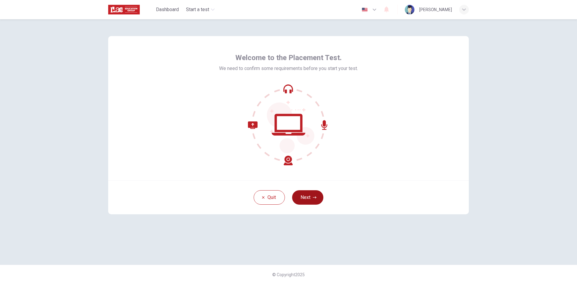
click at [312, 197] on button "Next" at bounding box center [307, 197] width 31 height 14
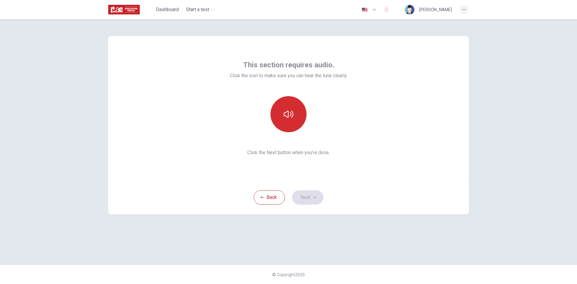
click at [288, 119] on icon "button" at bounding box center [289, 114] width 10 height 10
click at [290, 109] on button "button" at bounding box center [289, 114] width 36 height 36
click at [311, 198] on button "Next" at bounding box center [307, 197] width 31 height 14
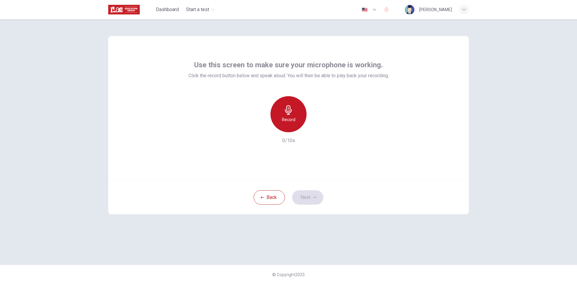
click at [291, 109] on icon "button" at bounding box center [289, 110] width 10 height 10
click at [314, 194] on button "Next" at bounding box center [307, 197] width 31 height 14
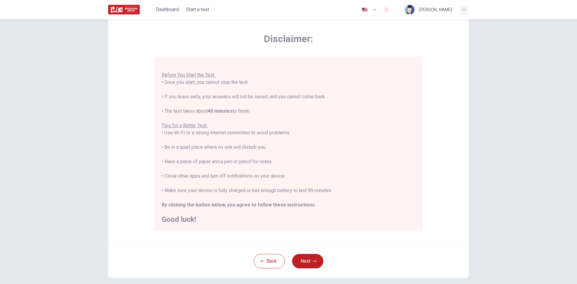
scroll to position [50, 0]
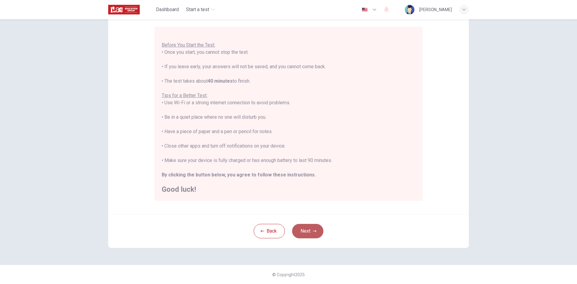
click at [308, 232] on button "Next" at bounding box center [307, 231] width 31 height 14
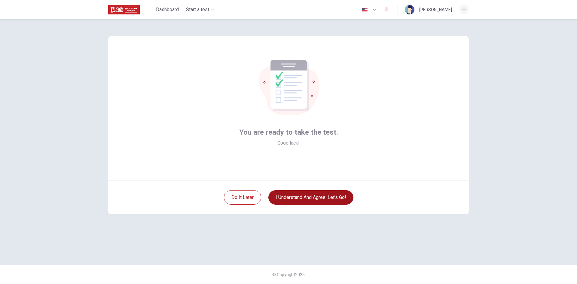
click at [311, 198] on button "I understand and agree. Let’s go!" at bounding box center [310, 197] width 85 height 14
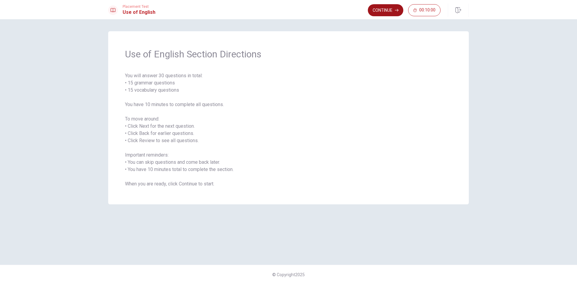
click at [390, 8] on button "Continue" at bounding box center [385, 10] width 35 height 12
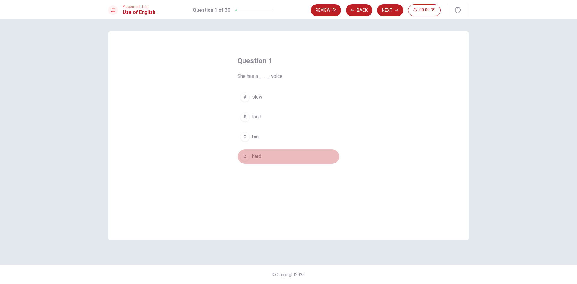
click at [246, 158] on div "D" at bounding box center [245, 157] width 10 height 10
click at [259, 152] on div "A slow B loud C big D hard" at bounding box center [289, 127] width 102 height 75
click at [258, 153] on span "hard" at bounding box center [256, 156] width 9 height 7
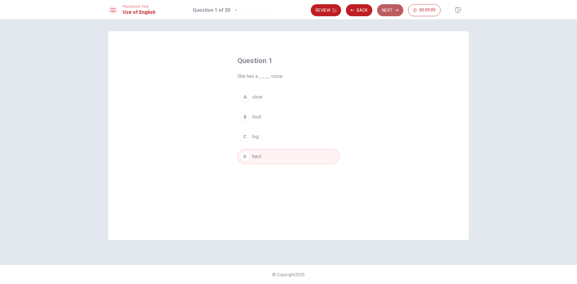
click at [395, 13] on button "Next" at bounding box center [390, 10] width 26 height 12
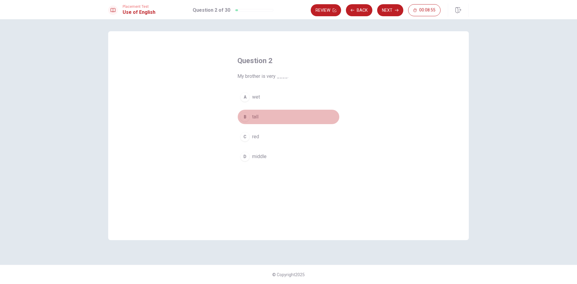
click at [253, 113] on span "tall" at bounding box center [255, 116] width 6 height 7
click at [388, 12] on button "Next" at bounding box center [390, 10] width 26 height 12
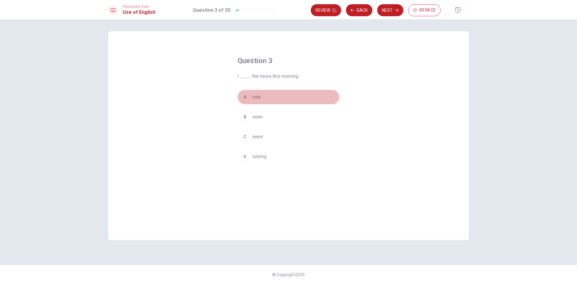
click at [247, 96] on div "A" at bounding box center [245, 97] width 10 height 10
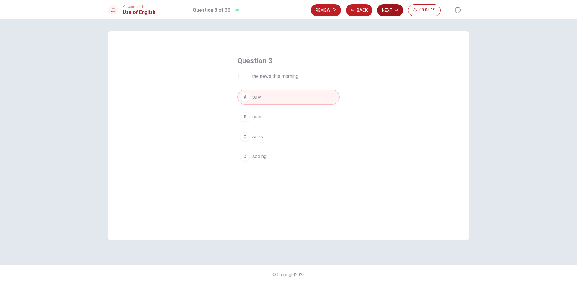
click at [393, 6] on button "Next" at bounding box center [390, 10] width 26 height 12
click at [256, 95] on span "drive" at bounding box center [257, 97] width 11 height 7
click at [393, 10] on button "Next" at bounding box center [390, 10] width 26 height 12
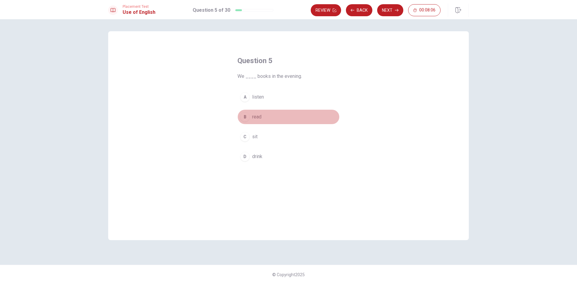
click at [256, 118] on span "read" at bounding box center [256, 116] width 9 height 7
click at [393, 10] on button "Next" at bounding box center [390, 10] width 26 height 12
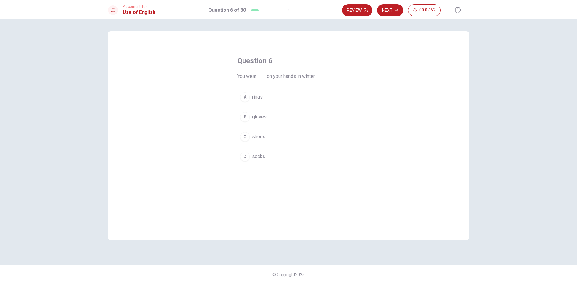
click at [251, 119] on button "B gloves" at bounding box center [289, 116] width 102 height 15
click at [395, 11] on button "Next" at bounding box center [390, 10] width 26 height 12
click at [253, 158] on span "changed" at bounding box center [261, 156] width 18 height 7
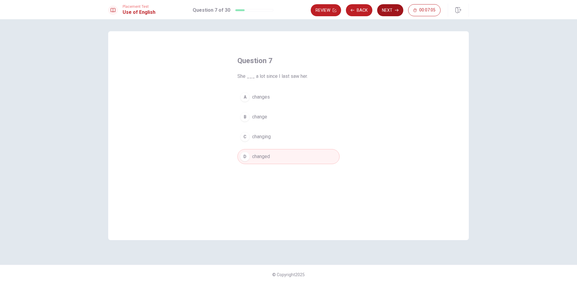
click at [391, 11] on button "Next" at bounding box center [390, 10] width 26 height 12
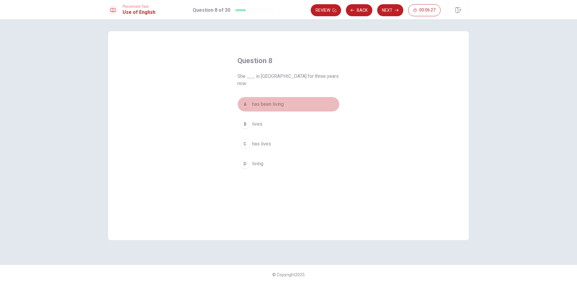
click at [280, 101] on span "has been living" at bounding box center [268, 104] width 32 height 7
click at [258, 121] on span "lives" at bounding box center [257, 124] width 10 height 7
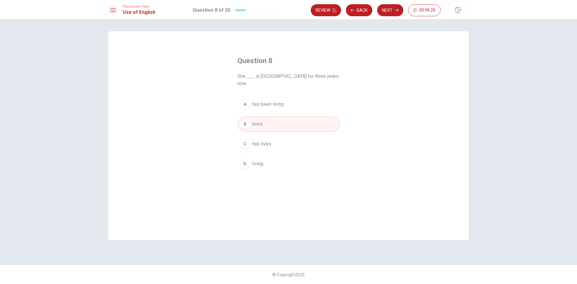
click at [259, 140] on span "has lives" at bounding box center [261, 143] width 19 height 7
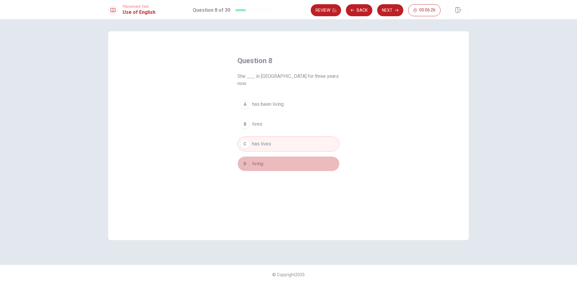
click at [254, 160] on span "living" at bounding box center [257, 163] width 11 height 7
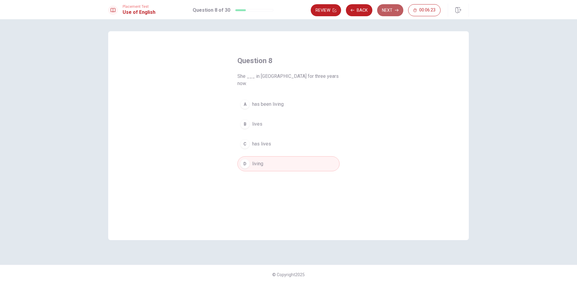
click at [390, 10] on button "Next" at bounding box center [390, 10] width 26 height 12
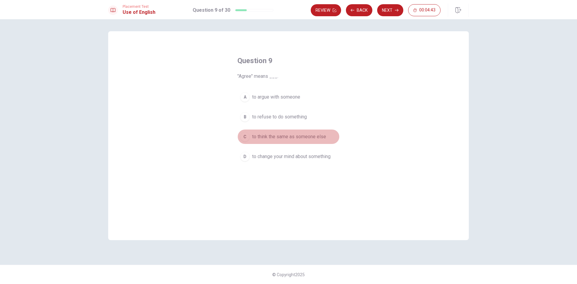
click at [271, 138] on span "to think the same as someone else" at bounding box center [289, 136] width 74 height 7
click at [393, 8] on button "Next" at bounding box center [390, 10] width 26 height 12
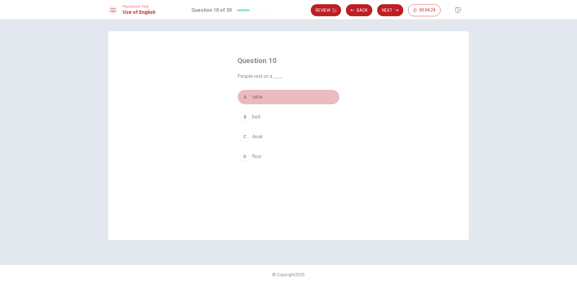
click at [258, 99] on span "table" at bounding box center [257, 97] width 11 height 7
click at [290, 119] on button "B bed" at bounding box center [289, 116] width 102 height 15
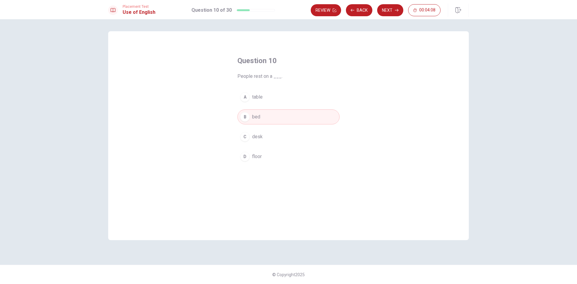
click at [287, 130] on button "C desk" at bounding box center [289, 136] width 102 height 15
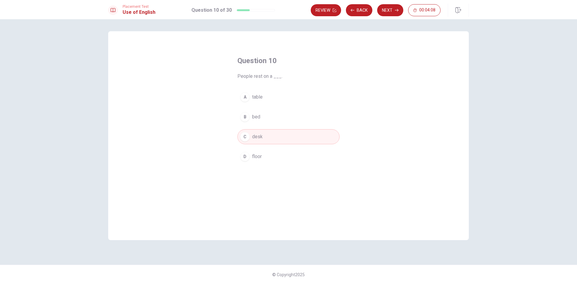
click at [282, 156] on button "D floor" at bounding box center [289, 156] width 102 height 15
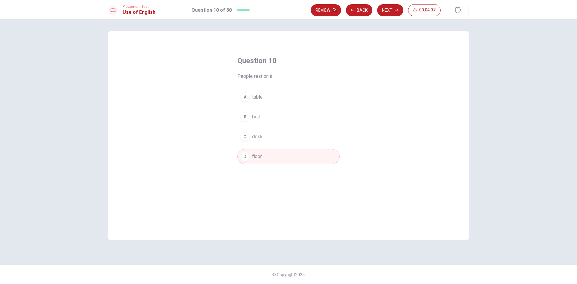
click at [282, 109] on div "A table B bed C desk D floor" at bounding box center [289, 127] width 102 height 75
click at [286, 117] on button "B bed" at bounding box center [289, 116] width 102 height 15
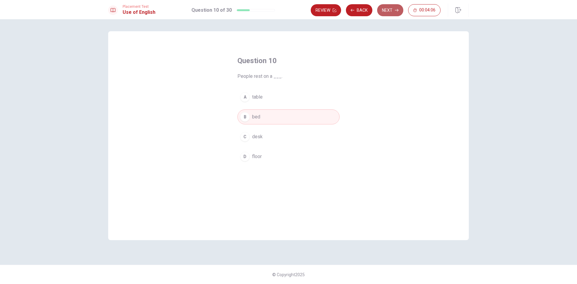
click at [389, 6] on button "Next" at bounding box center [390, 10] width 26 height 12
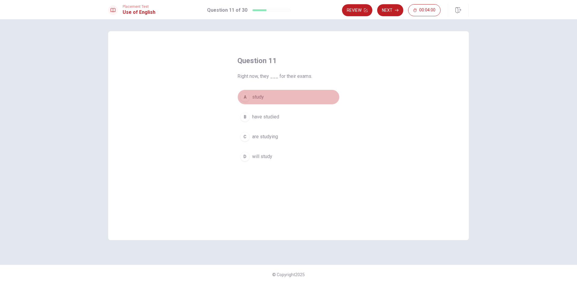
drag, startPoint x: 264, startPoint y: 99, endPoint x: 269, endPoint y: 103, distance: 6.5
click at [263, 99] on button "A study" at bounding box center [289, 97] width 102 height 15
click at [280, 139] on button "C are studying" at bounding box center [289, 136] width 102 height 15
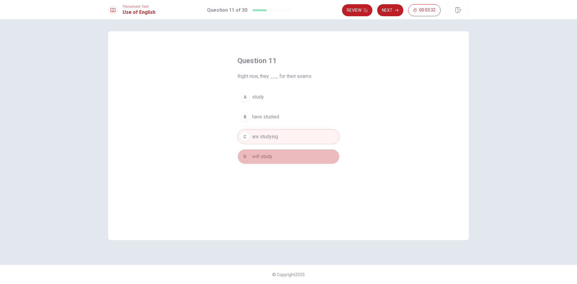
click at [275, 154] on button "D will study" at bounding box center [289, 156] width 102 height 15
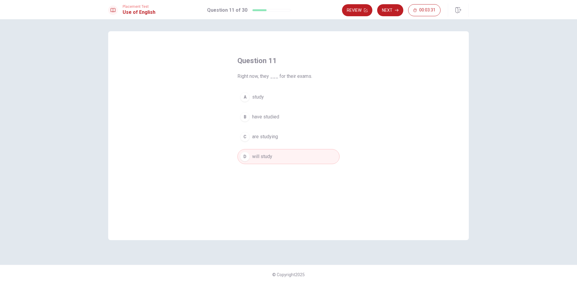
click at [272, 137] on span "are studying" at bounding box center [265, 136] width 26 height 7
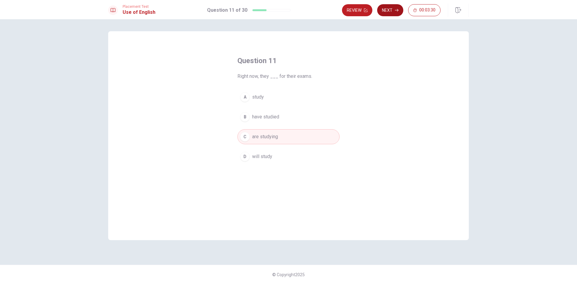
click at [391, 9] on button "Next" at bounding box center [390, 10] width 26 height 12
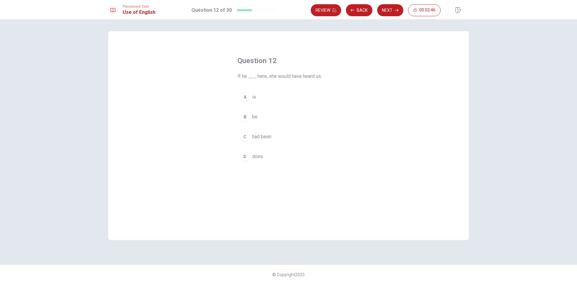
click at [387, 12] on button "Next" at bounding box center [390, 10] width 26 height 12
click at [301, 137] on span "to see something in real life" at bounding box center [281, 136] width 59 height 7
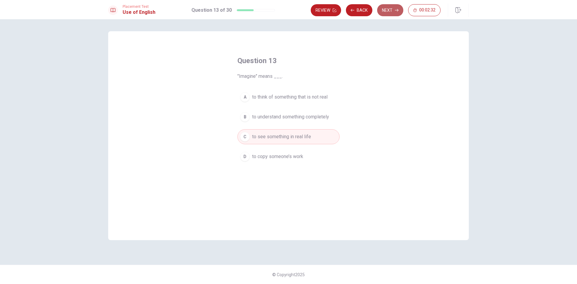
click at [395, 7] on button "Next" at bounding box center [390, 10] width 26 height 12
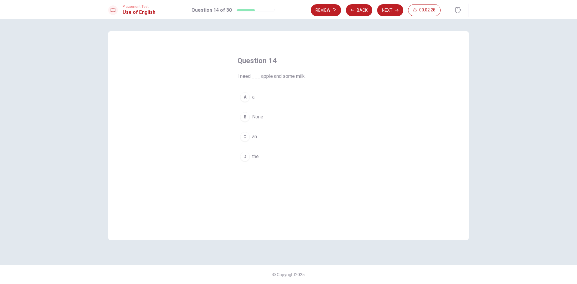
click at [259, 137] on button "C an" at bounding box center [289, 136] width 102 height 15
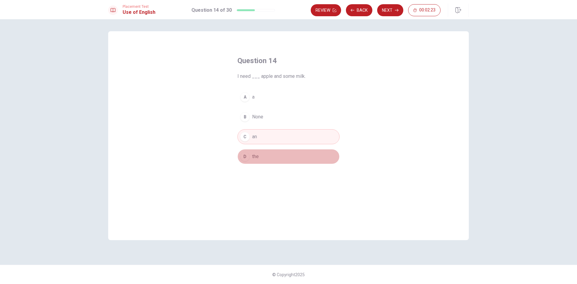
click at [265, 161] on button "D the" at bounding box center [289, 156] width 102 height 15
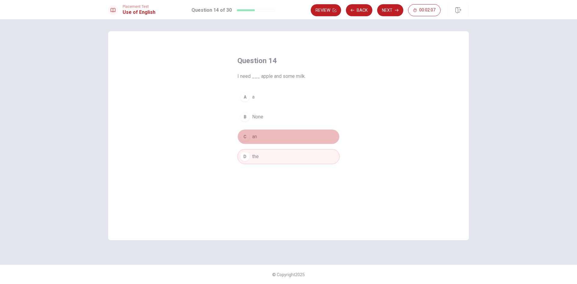
click at [270, 132] on button "C an" at bounding box center [289, 136] width 102 height 15
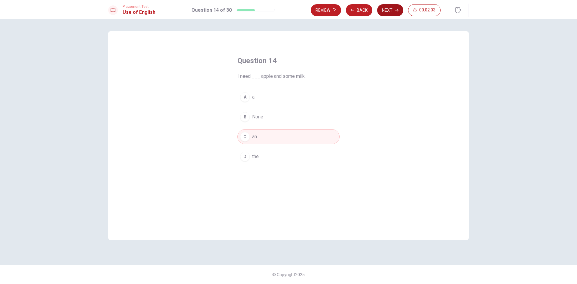
click at [395, 3] on div "Placement Test Use of English Question 14 of 30 Review Back Next 00:02:03" at bounding box center [288, 9] width 577 height 19
click at [393, 8] on button "Next" at bounding box center [390, 10] width 26 height 12
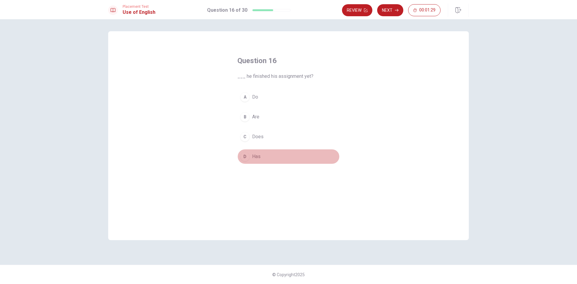
click at [260, 159] on span "Has" at bounding box center [256, 156] width 8 height 7
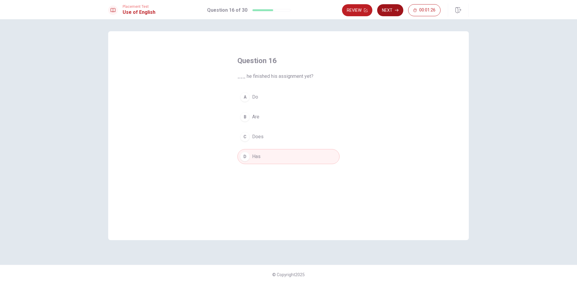
click at [395, 10] on icon "button" at bounding box center [397, 10] width 4 height 4
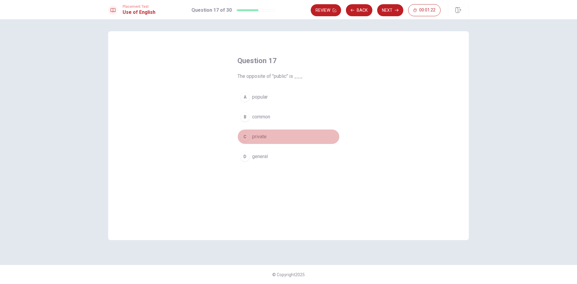
click at [267, 137] on span "private" at bounding box center [259, 136] width 14 height 7
click at [394, 8] on button "Next" at bounding box center [390, 10] width 26 height 12
click at [257, 154] on span "omit" at bounding box center [256, 156] width 9 height 7
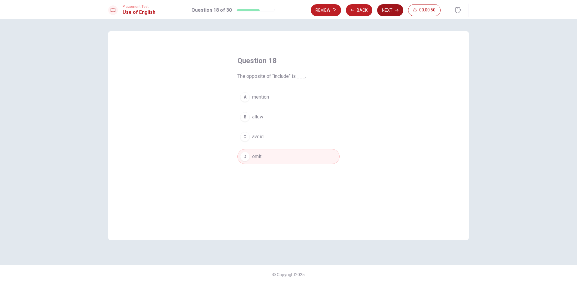
click at [398, 8] on button "Next" at bounding box center [390, 10] width 26 height 12
click at [257, 135] on span "rain" at bounding box center [256, 136] width 8 height 7
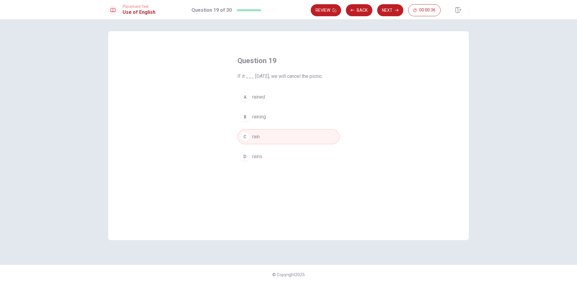
click at [262, 99] on span "rained" at bounding box center [258, 97] width 13 height 7
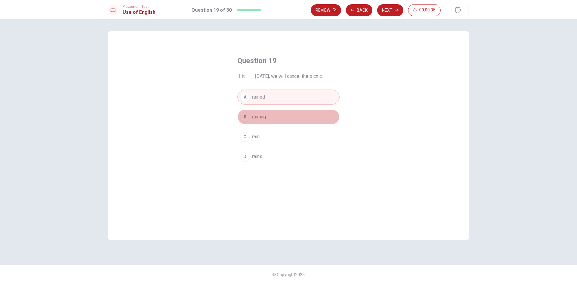
click at [262, 115] on span "raining" at bounding box center [259, 116] width 14 height 7
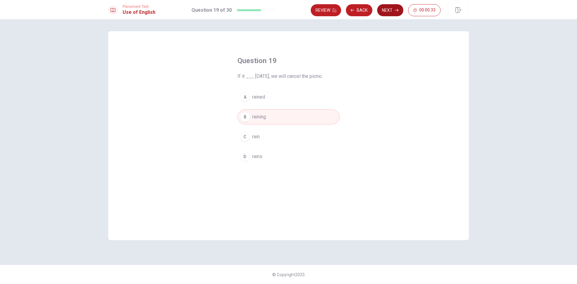
click at [392, 8] on button "Next" at bounding box center [390, 10] width 26 height 12
click at [265, 96] on button "A be" at bounding box center [289, 97] width 102 height 15
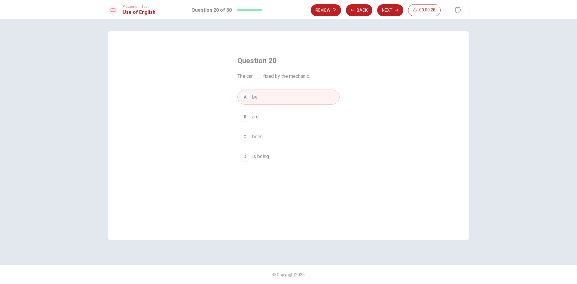
click at [266, 116] on button "B are" at bounding box center [289, 116] width 102 height 15
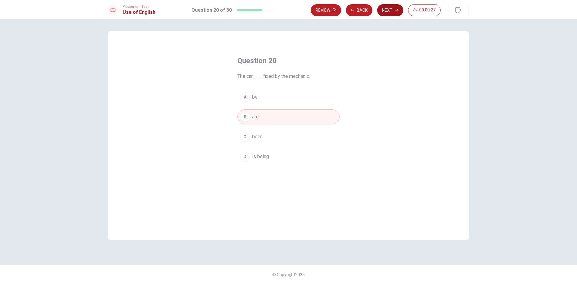
click at [388, 9] on button "Next" at bounding box center [390, 10] width 26 height 12
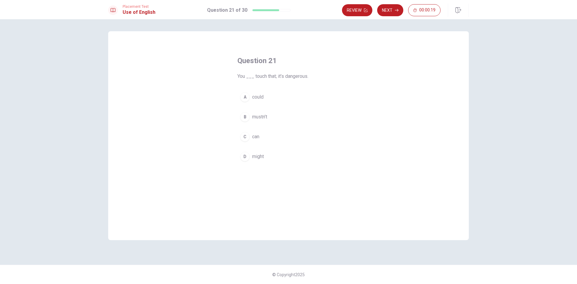
click at [261, 136] on button "C can" at bounding box center [289, 136] width 102 height 15
click at [270, 119] on button "B mustn’t" at bounding box center [289, 116] width 102 height 15
drag, startPoint x: 391, startPoint y: 9, endPoint x: 392, endPoint y: 24, distance: 14.8
click at [391, 9] on button "Next" at bounding box center [390, 10] width 26 height 12
click at [270, 98] on span "is he living" at bounding box center [263, 97] width 23 height 7
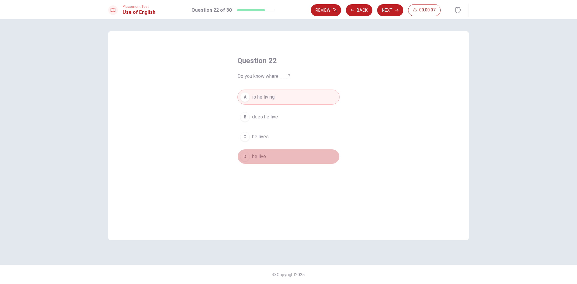
click at [265, 153] on button "D he live" at bounding box center [289, 156] width 102 height 15
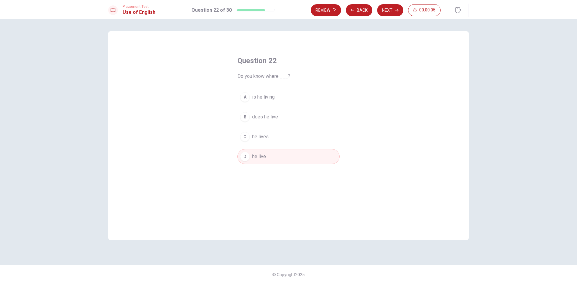
click at [268, 134] on button "C he lives" at bounding box center [289, 136] width 102 height 15
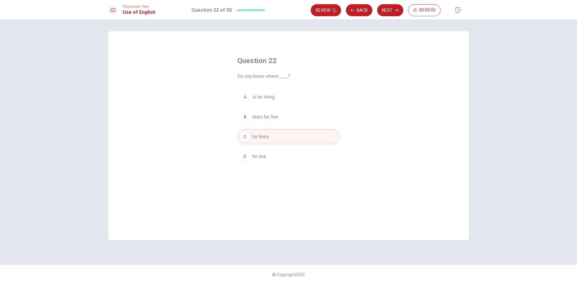
click at [285, 154] on button "D he live" at bounding box center [289, 156] width 102 height 15
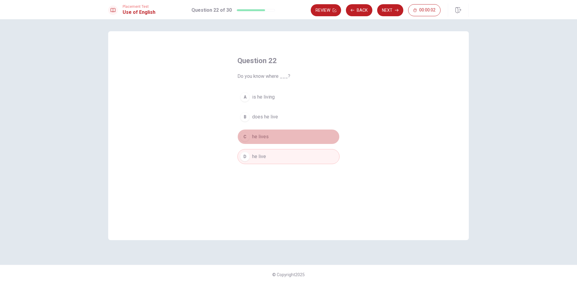
click at [281, 139] on button "C he lives" at bounding box center [289, 136] width 102 height 15
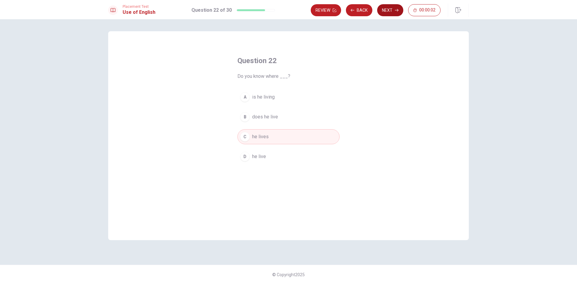
click at [392, 8] on button "Next" at bounding box center [390, 10] width 26 height 12
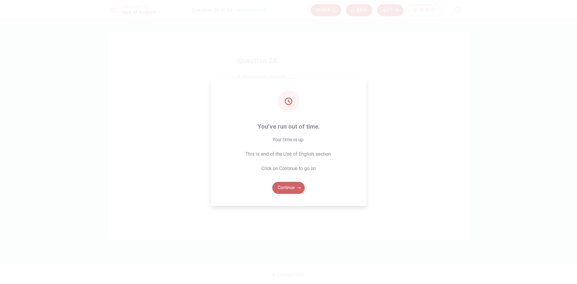
click at [287, 189] on button "Continue" at bounding box center [288, 188] width 32 height 12
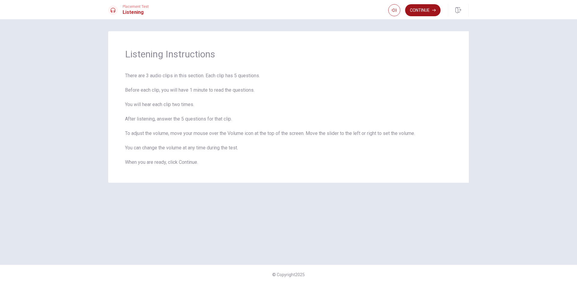
click at [418, 12] on button "Continue" at bounding box center [422, 10] width 35 height 12
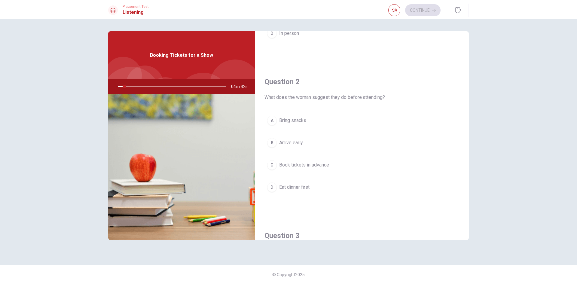
scroll to position [90, 0]
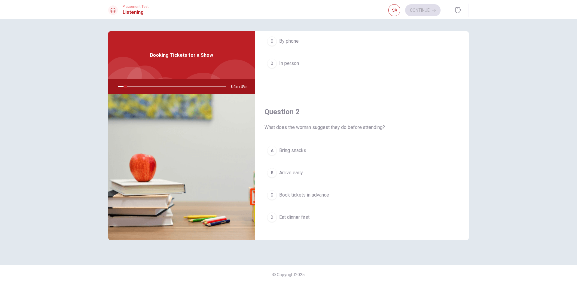
click at [122, 87] on div at bounding box center [171, 86] width 121 height 14
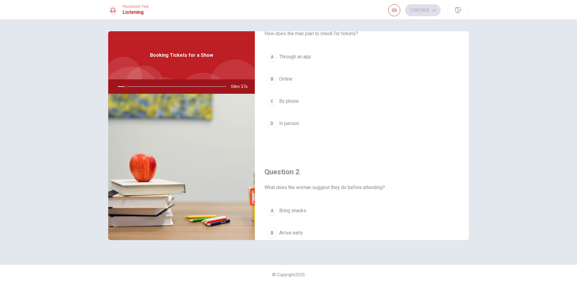
scroll to position [0, 0]
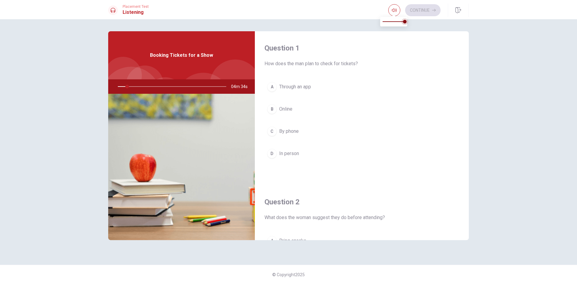
type input "9"
type input "0.9"
type input "9"
type input "0.8"
type input "9"
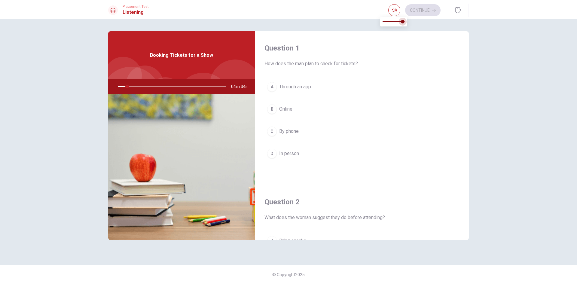
type input "0.7"
type input "9"
type input "0.6"
type input "9"
type input "0.5"
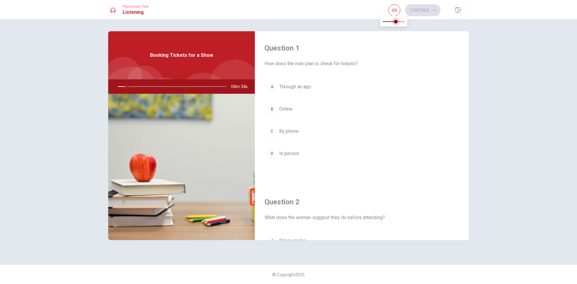
type input "9"
type input "0.6"
type input "9"
type input "0.7"
type input "9"
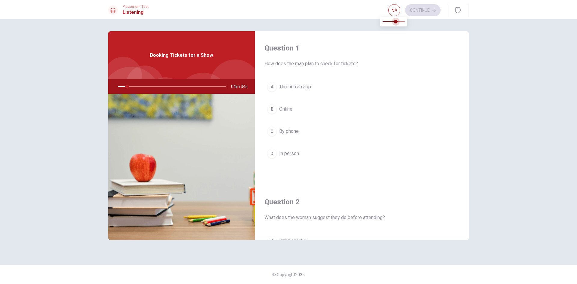
type input "0.8"
type input "9"
type input "0.9"
type input "9"
type input "1"
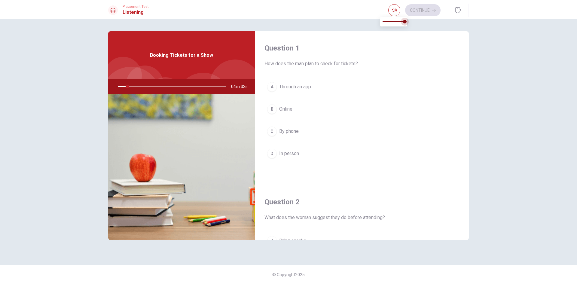
drag, startPoint x: 404, startPoint y: 23, endPoint x: 410, endPoint y: 27, distance: 7.6
click at [407, 23] on span at bounding box center [405, 22] width 4 height 4
click at [500, 51] on div "Question 1 How does the man plan to check for tickets? A Through an app B Onlin…" at bounding box center [288, 151] width 577 height 265
drag, startPoint x: 301, startPoint y: 87, endPoint x: 297, endPoint y: 90, distance: 5.1
click at [301, 87] on span "Through an app" at bounding box center [295, 86] width 32 height 7
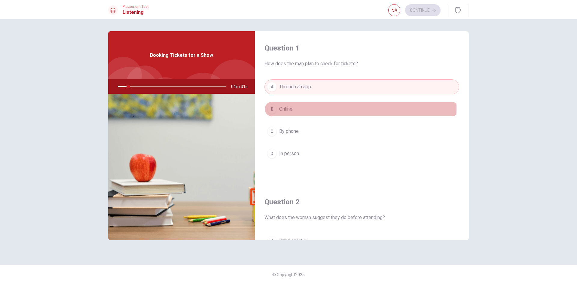
click at [289, 108] on span "Online" at bounding box center [285, 109] width 13 height 7
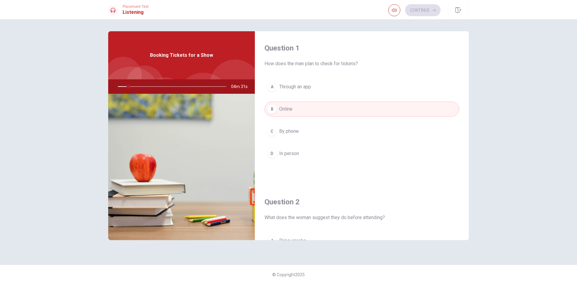
click at [290, 92] on button "A Through an app" at bounding box center [362, 86] width 195 height 15
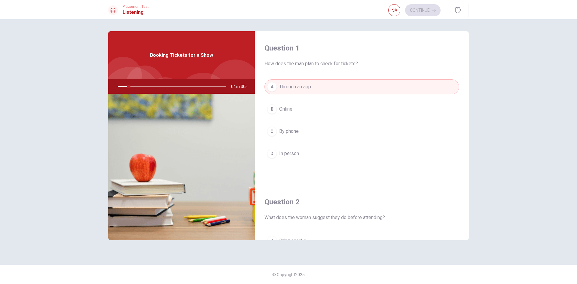
click at [292, 89] on span "Through an app" at bounding box center [295, 86] width 32 height 7
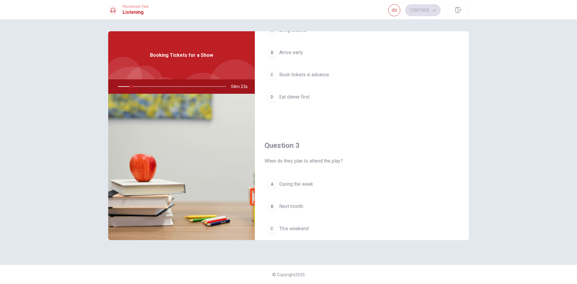
scroll to position [301, 0]
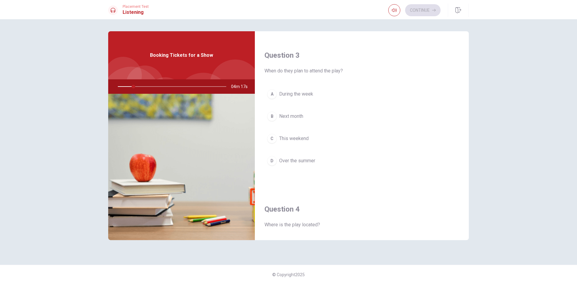
click at [301, 97] on span "During the week" at bounding box center [296, 94] width 34 height 7
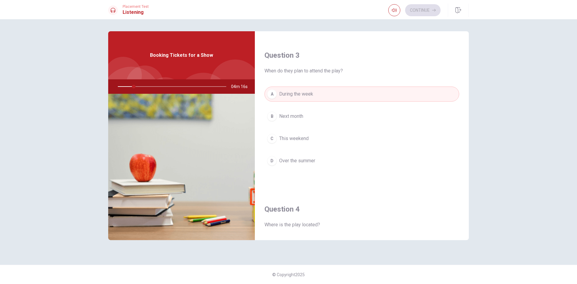
click at [296, 115] on span "Next month" at bounding box center [291, 116] width 24 height 7
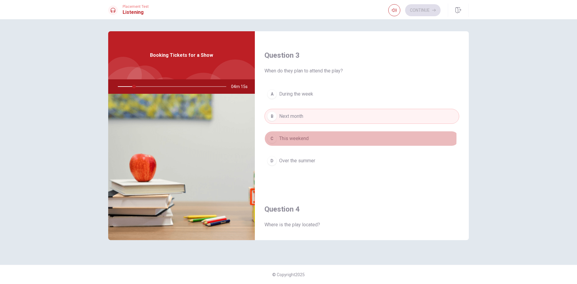
click at [298, 138] on span "This weekend" at bounding box center [293, 138] width 29 height 7
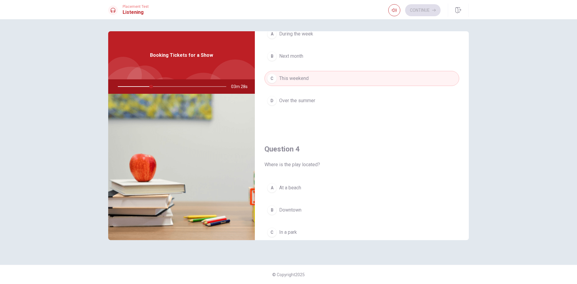
scroll to position [331, 0]
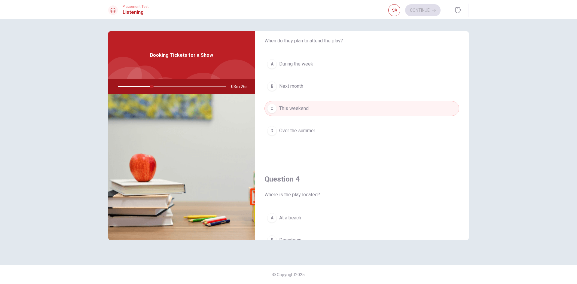
click at [304, 107] on span "This weekend" at bounding box center [293, 108] width 29 height 7
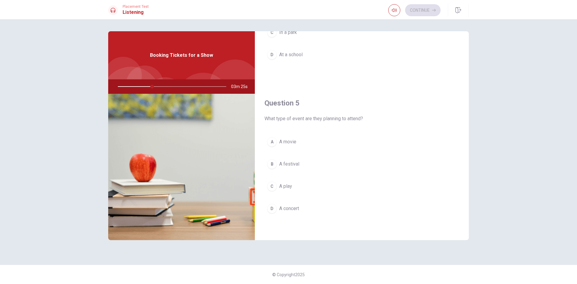
scroll to position [501, 0]
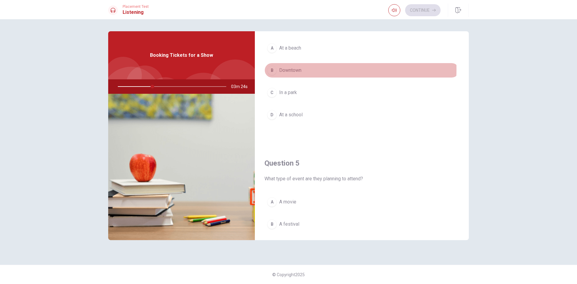
click at [290, 69] on span "Downtown" at bounding box center [290, 70] width 22 height 7
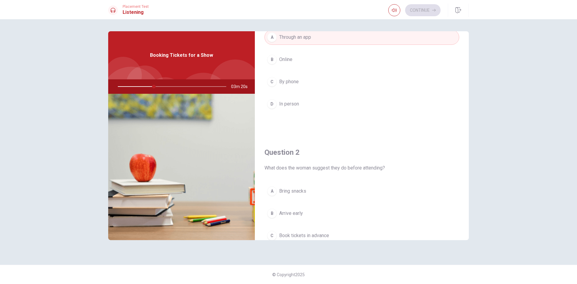
scroll to position [0, 0]
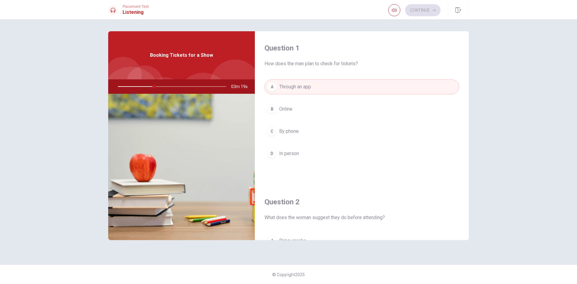
click at [290, 106] on span "Online" at bounding box center [285, 109] width 13 height 7
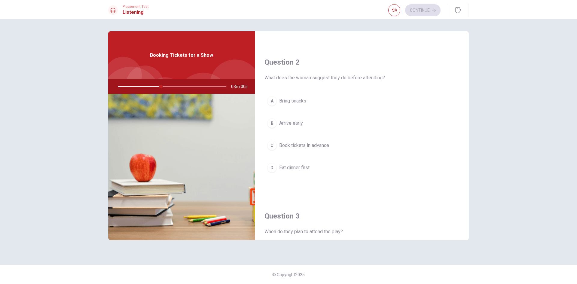
scroll to position [110, 0]
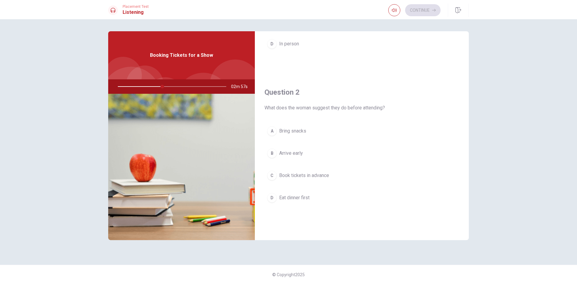
click at [305, 176] on span "Book tickets in advance" at bounding box center [304, 175] width 50 height 7
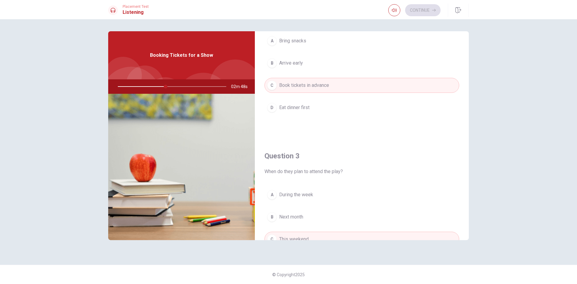
scroll to position [170, 0]
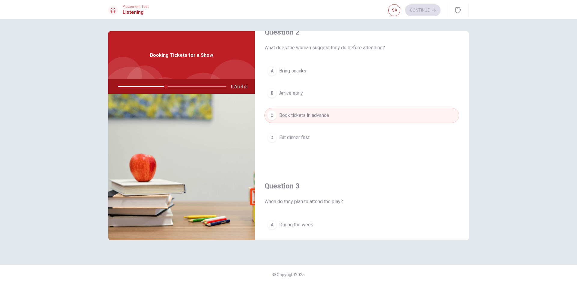
click at [291, 99] on button "B Arrive early" at bounding box center [362, 93] width 195 height 15
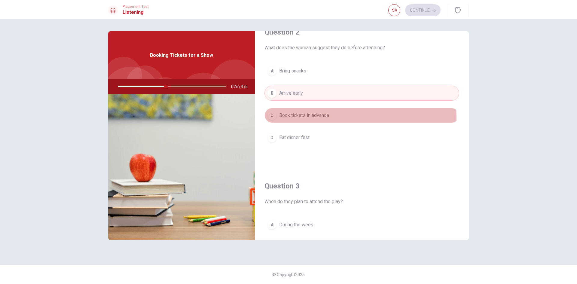
click at [302, 118] on span "Book tickets in advance" at bounding box center [304, 115] width 50 height 7
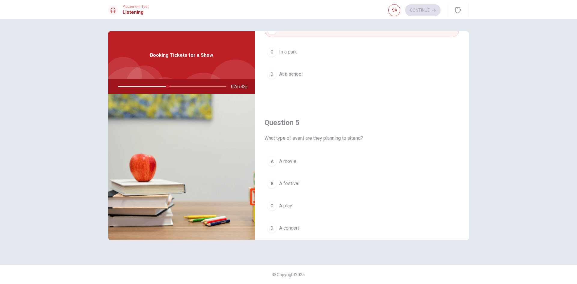
scroll to position [561, 0]
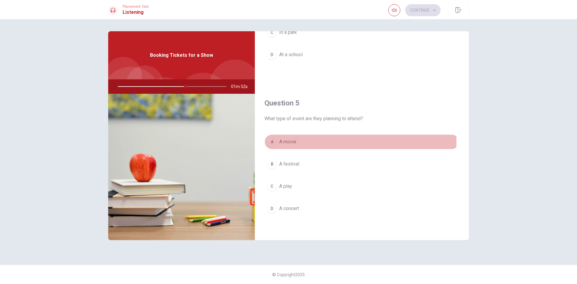
click at [288, 142] on span "A movie" at bounding box center [287, 141] width 17 height 7
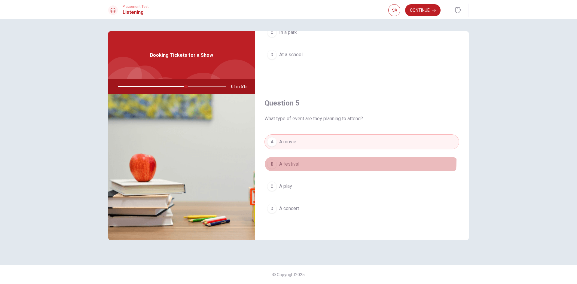
click at [287, 160] on button "B A festival" at bounding box center [362, 164] width 195 height 15
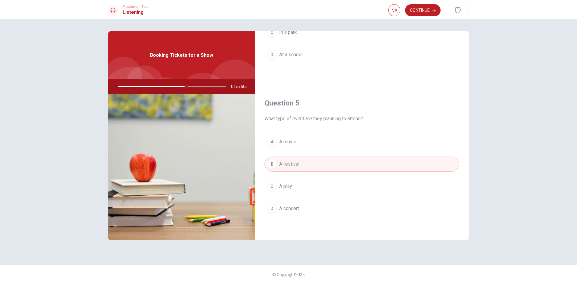
click at [296, 186] on button "C A play" at bounding box center [362, 186] width 195 height 15
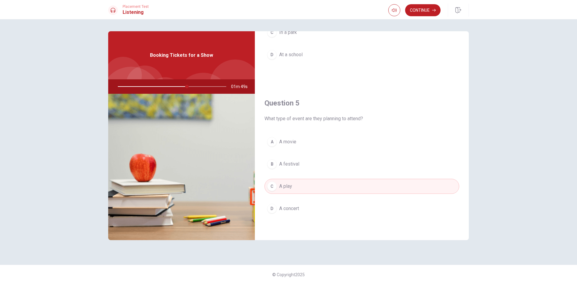
click at [308, 205] on button "D A concert" at bounding box center [362, 208] width 195 height 15
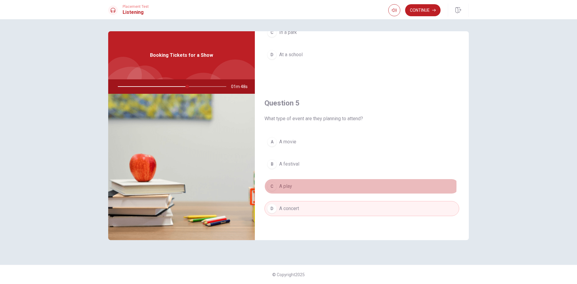
click at [301, 186] on button "C A play" at bounding box center [362, 186] width 195 height 15
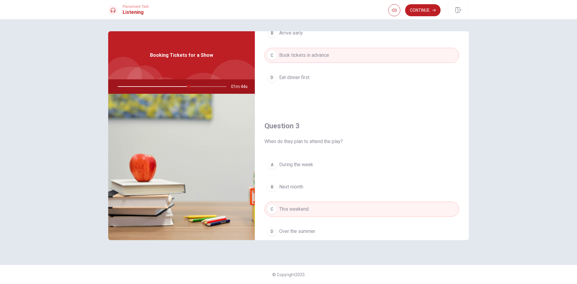
scroll to position [170, 0]
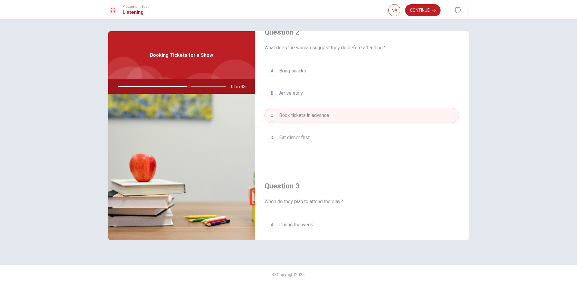
drag, startPoint x: 189, startPoint y: 87, endPoint x: 197, endPoint y: 86, distance: 8.4
click at [197, 86] on div at bounding box center [171, 86] width 121 height 14
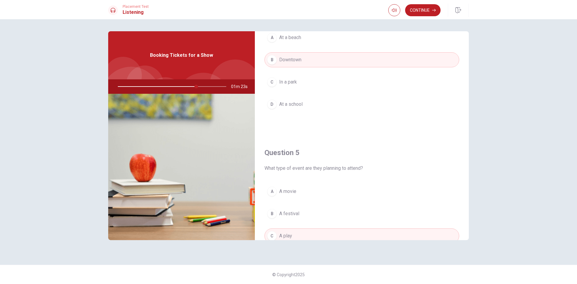
scroll to position [561, 0]
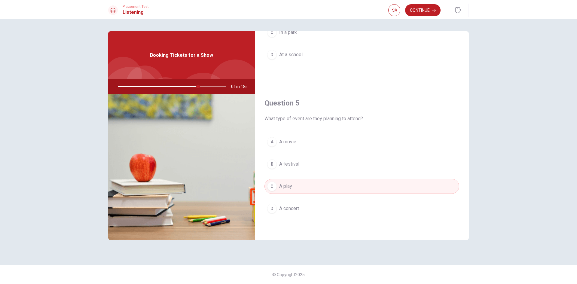
click at [311, 184] on button "C A play" at bounding box center [362, 186] width 195 height 15
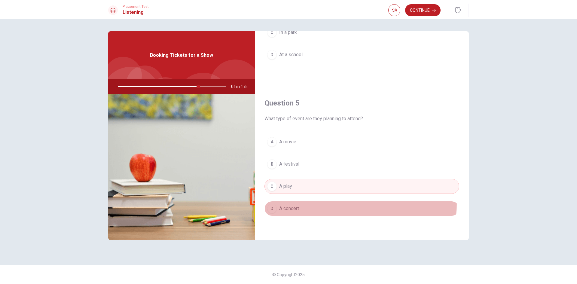
click at [312, 202] on button "D A concert" at bounding box center [362, 208] width 195 height 15
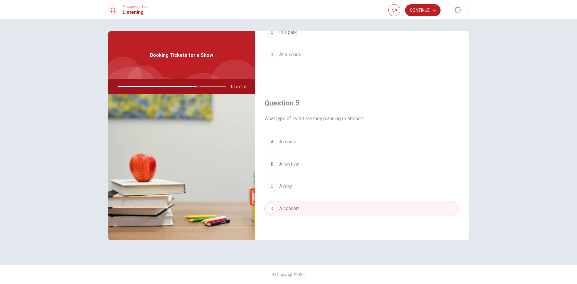
drag, startPoint x: 311, startPoint y: 168, endPoint x: 314, endPoint y: 162, distance: 6.3
click at [311, 167] on button "B A festival" at bounding box center [362, 164] width 195 height 15
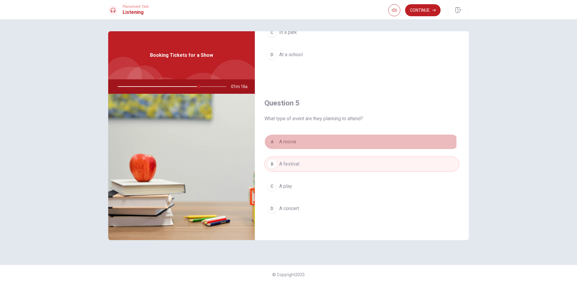
click at [314, 143] on button "A A movie" at bounding box center [362, 141] width 195 height 15
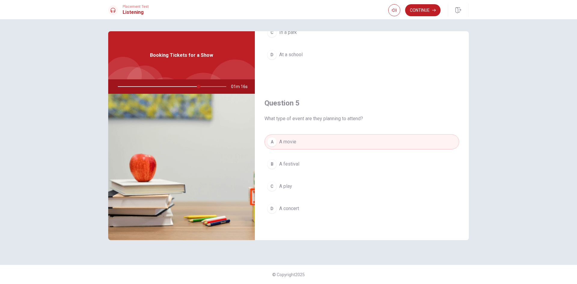
click at [308, 176] on div "A A movie B A festival C A play D A concert" at bounding box center [362, 181] width 195 height 94
click at [321, 184] on button "C A play" at bounding box center [362, 186] width 195 height 15
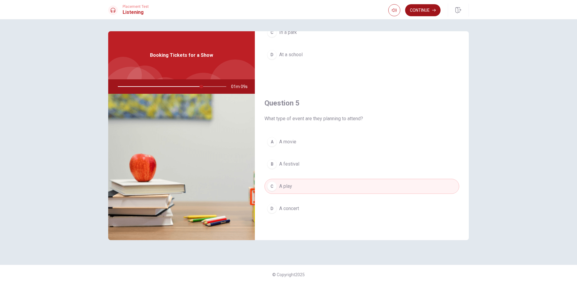
click at [420, 9] on button "Continue" at bounding box center [422, 10] width 35 height 12
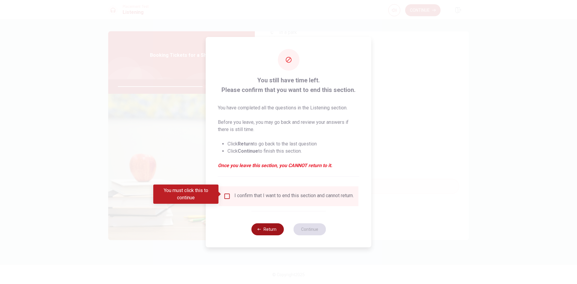
click at [270, 232] on button "Return" at bounding box center [267, 229] width 32 height 12
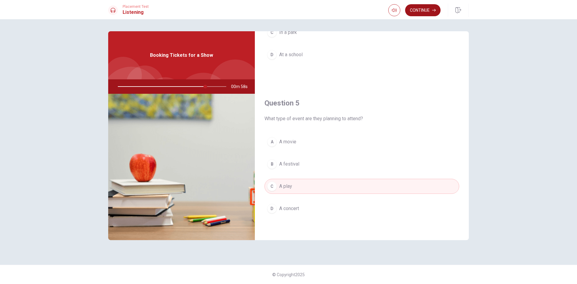
click at [420, 13] on button "Continue" at bounding box center [422, 10] width 35 height 12
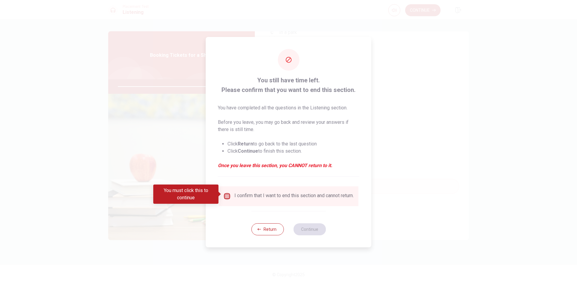
click at [228, 193] on input "You must click this to continue" at bounding box center [227, 196] width 7 height 7
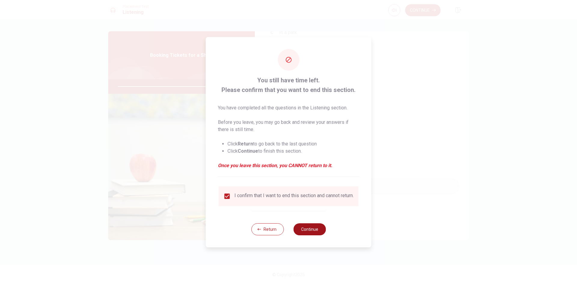
click at [303, 229] on button "Continue" at bounding box center [309, 229] width 32 height 12
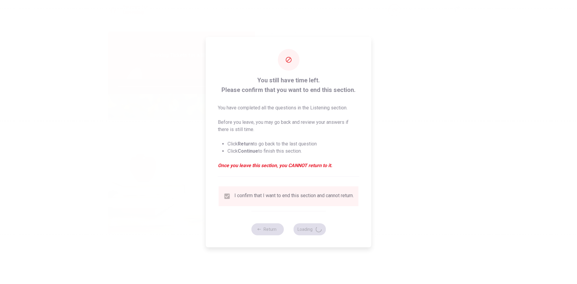
type input "87"
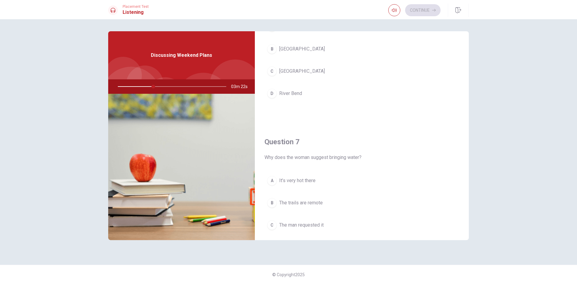
scroll to position [30, 0]
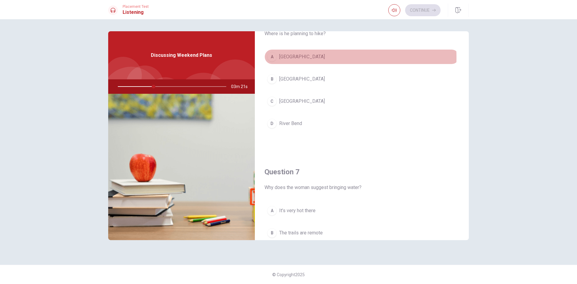
click at [296, 57] on span "[GEOGRAPHIC_DATA]" at bounding box center [302, 56] width 46 height 7
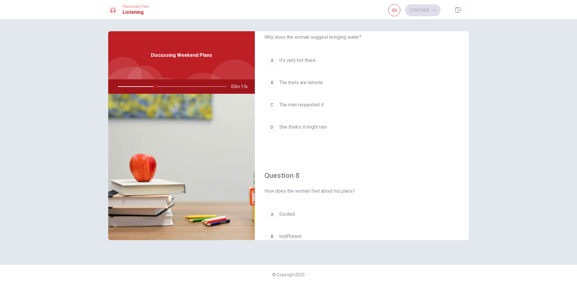
scroll to position [210, 0]
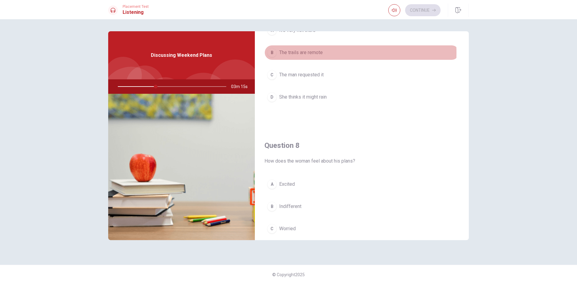
drag, startPoint x: 312, startPoint y: 53, endPoint x: 341, endPoint y: 95, distance: 50.8
click at [312, 53] on span "The trails are remote" at bounding box center [301, 52] width 44 height 7
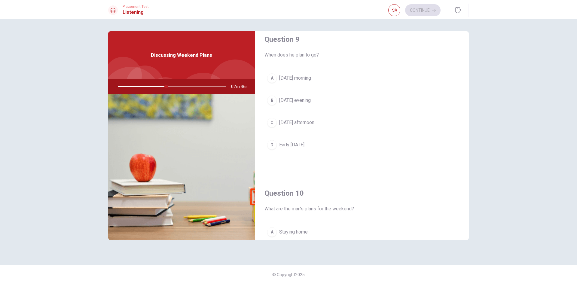
scroll to position [531, 0]
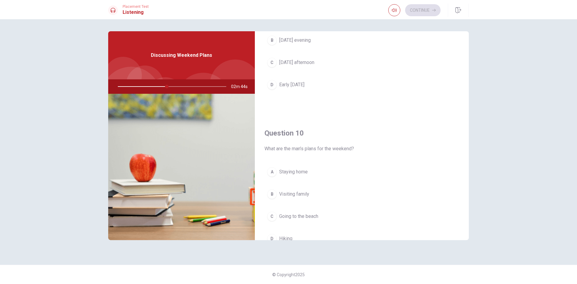
click at [296, 236] on button "D Hiking" at bounding box center [362, 238] width 195 height 15
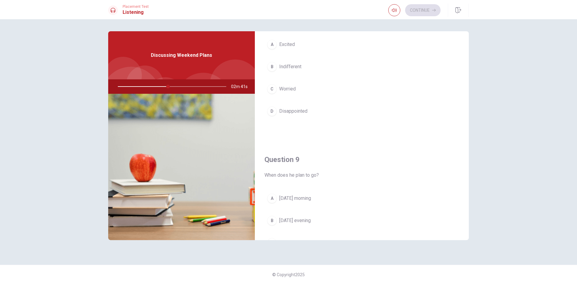
scroll to position [380, 0]
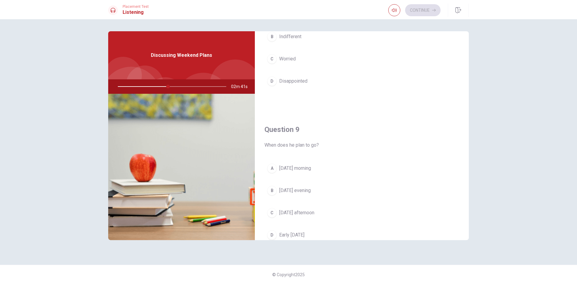
click at [303, 197] on button "B [DATE] evening" at bounding box center [362, 190] width 195 height 15
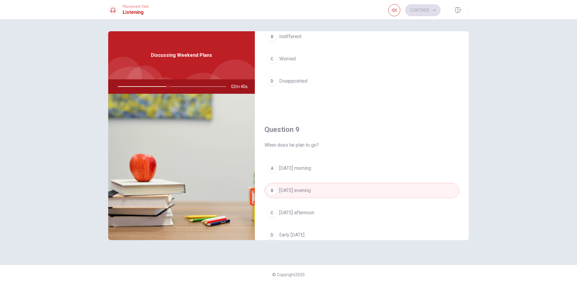
scroll to position [440, 0]
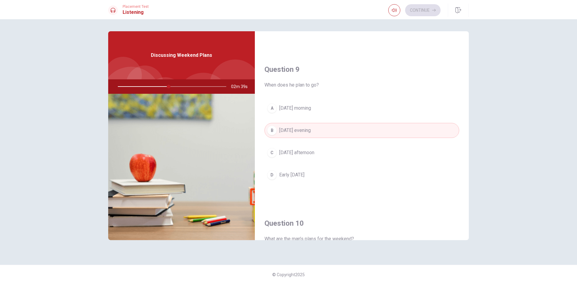
click at [306, 103] on button "A [DATE] morning" at bounding box center [362, 108] width 195 height 15
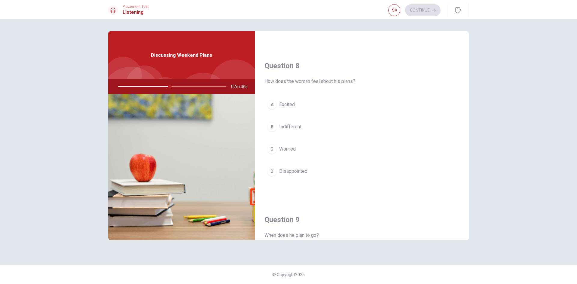
scroll to position [260, 0]
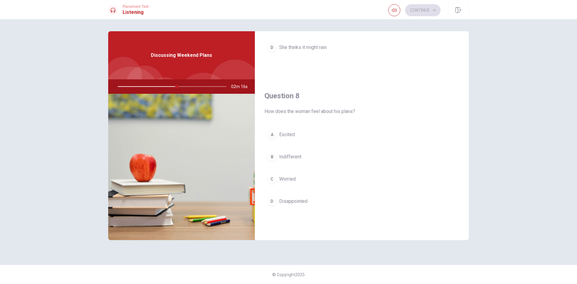
click at [290, 156] on span "Indifferent" at bounding box center [290, 156] width 22 height 7
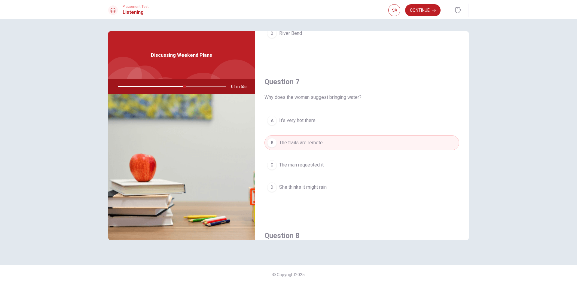
scroll to position [30, 0]
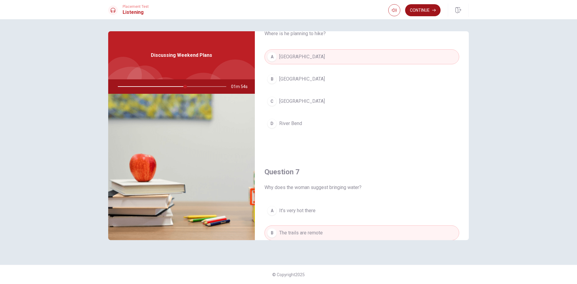
click at [419, 8] on button "Continue" at bounding box center [422, 10] width 35 height 12
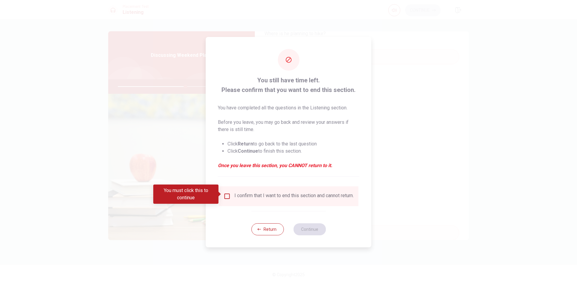
click at [227, 195] on input "You must click this to continue" at bounding box center [227, 196] width 7 height 7
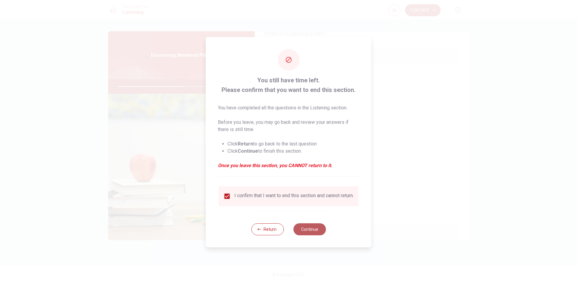
click at [303, 227] on button "Continue" at bounding box center [309, 229] width 32 height 12
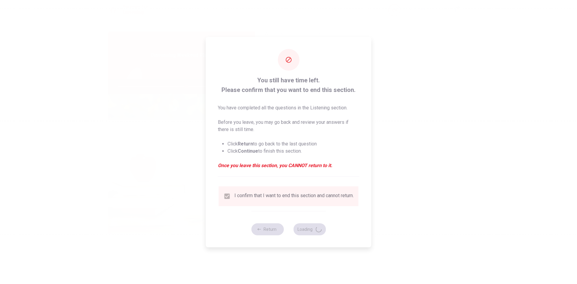
type input "63"
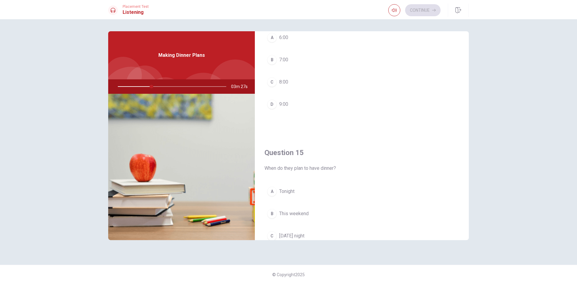
scroll to position [331, 0]
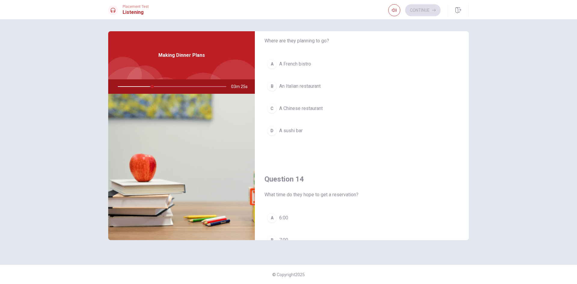
click at [308, 85] on span "An Italian restaurant" at bounding box center [299, 86] width 41 height 7
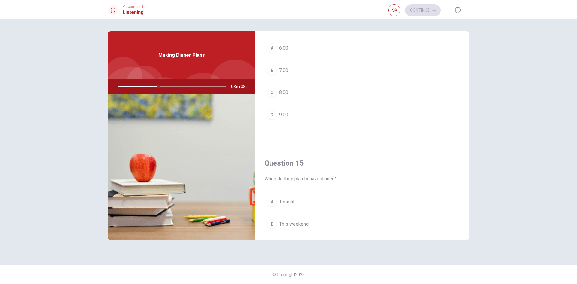
scroll to position [471, 0]
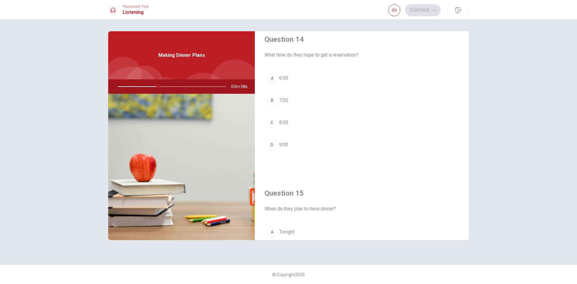
drag, startPoint x: 280, startPoint y: 103, endPoint x: 347, endPoint y: 122, distance: 70.1
click at [281, 103] on span "7:00" at bounding box center [283, 100] width 9 height 7
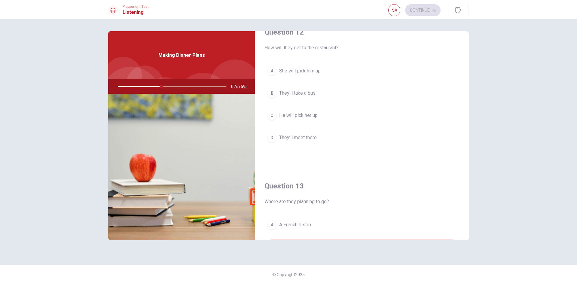
scroll to position [140, 0]
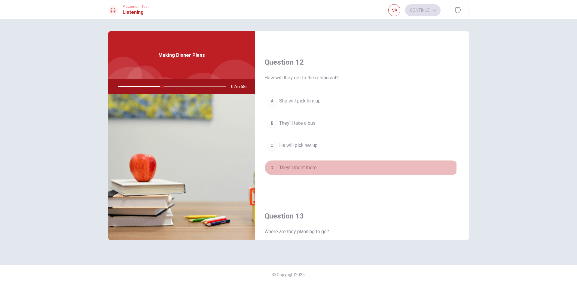
click at [302, 167] on span "They’ll meet there" at bounding box center [298, 167] width 38 height 7
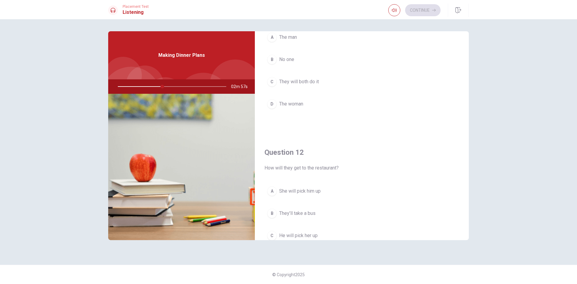
scroll to position [0, 0]
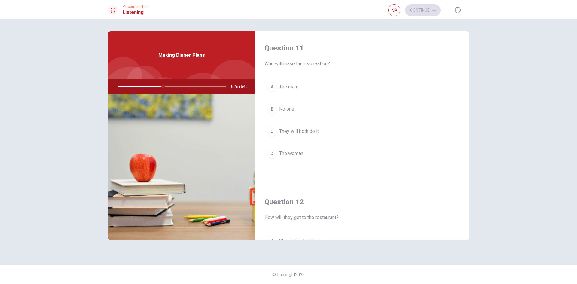
click at [305, 154] on button "D The woman" at bounding box center [362, 153] width 195 height 15
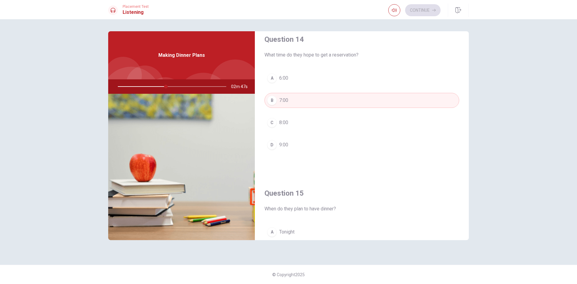
scroll to position [561, 0]
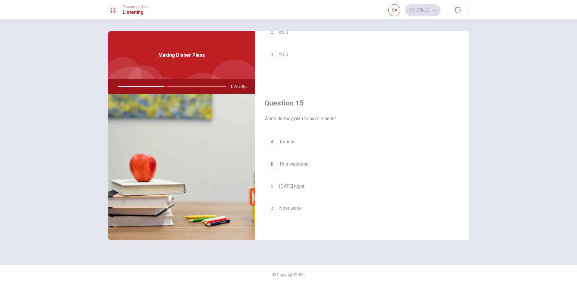
click at [291, 141] on span "Tonight" at bounding box center [286, 141] width 15 height 7
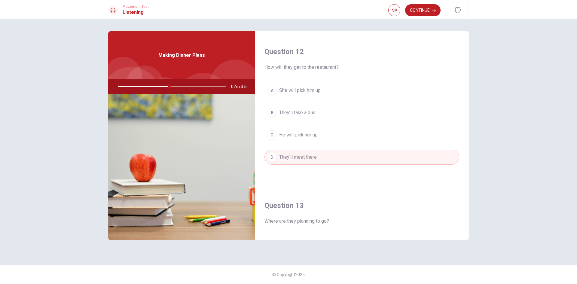
scroll to position [0, 0]
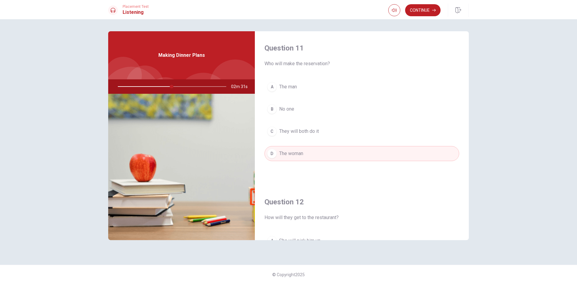
click at [298, 131] on span "They will both do it" at bounding box center [299, 131] width 40 height 7
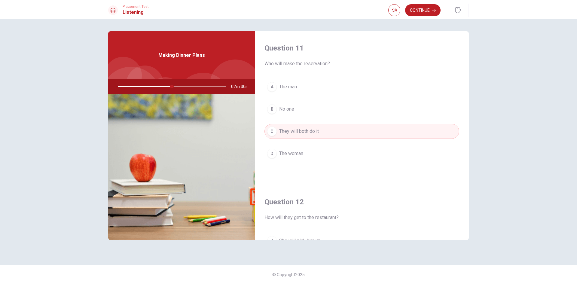
click at [290, 106] on span "No one" at bounding box center [286, 109] width 15 height 7
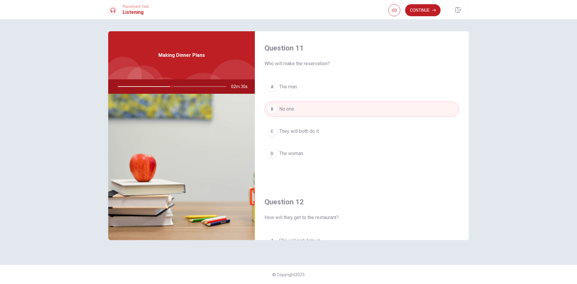
click at [287, 81] on button "A The man" at bounding box center [362, 86] width 195 height 15
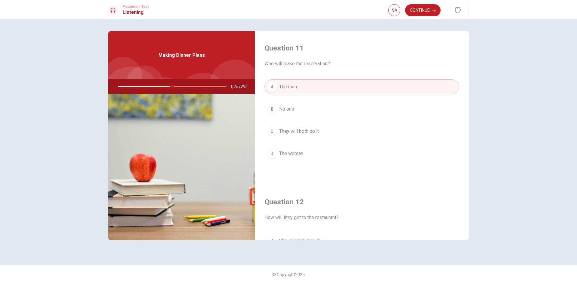
drag, startPoint x: 293, startPoint y: 155, endPoint x: 314, endPoint y: 159, distance: 21.0
click at [294, 155] on span "The woman" at bounding box center [291, 153] width 24 height 7
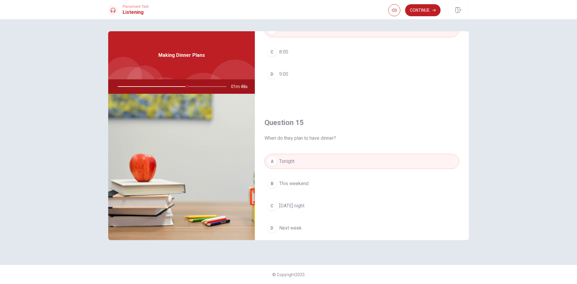
scroll to position [561, 0]
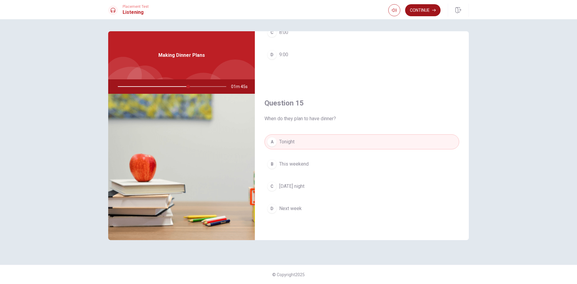
click at [416, 6] on button "Continue" at bounding box center [422, 10] width 35 height 12
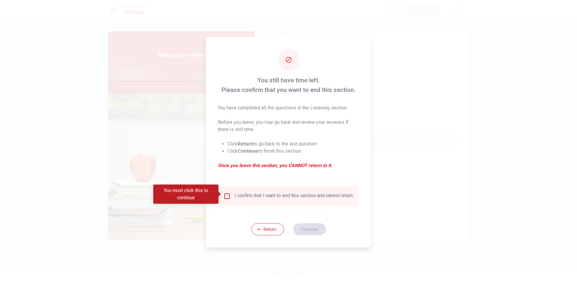
drag, startPoint x: 227, startPoint y: 193, endPoint x: 255, endPoint y: 201, distance: 29.1
click at [228, 193] on input "You must click this to continue" at bounding box center [227, 196] width 7 height 7
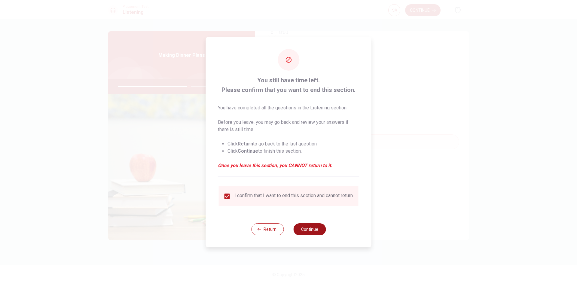
click at [315, 230] on button "Continue" at bounding box center [309, 229] width 32 height 12
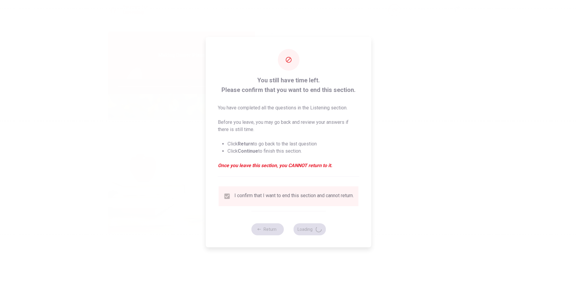
type input "66"
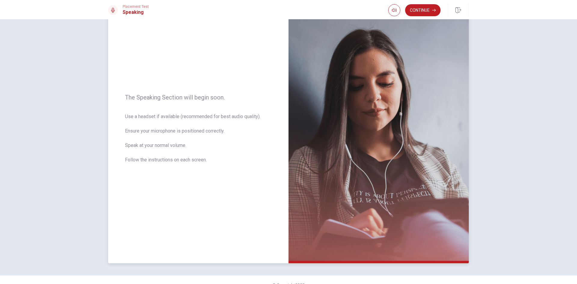
scroll to position [41, 0]
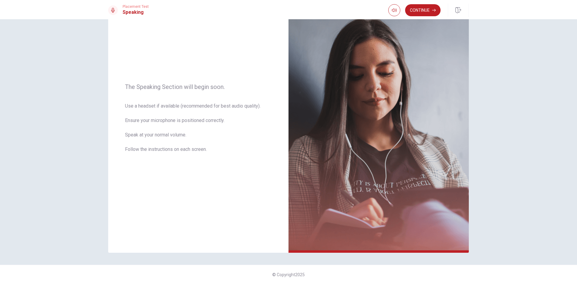
drag, startPoint x: 428, startPoint y: 10, endPoint x: 424, endPoint y: 15, distance: 6.7
click at [427, 10] on button "Continue" at bounding box center [422, 10] width 35 height 12
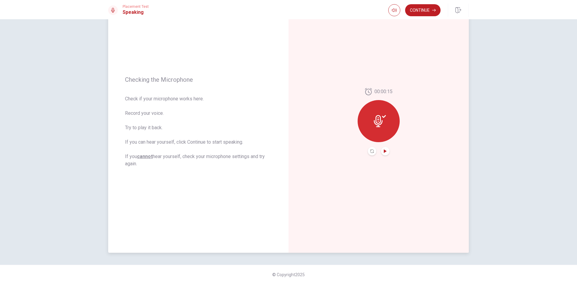
click at [384, 151] on icon "Play Audio" at bounding box center [385, 151] width 3 height 4
click at [384, 152] on icon "Pause Audio" at bounding box center [385, 151] width 3 height 4
click at [422, 9] on button "Continue" at bounding box center [422, 10] width 35 height 12
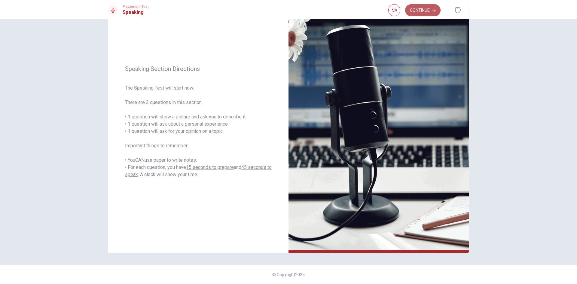
click at [427, 11] on button "Continue" at bounding box center [422, 10] width 35 height 12
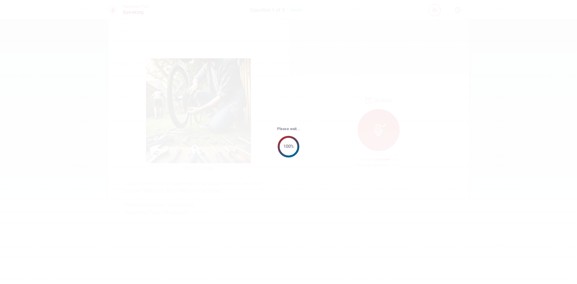
scroll to position [0, 0]
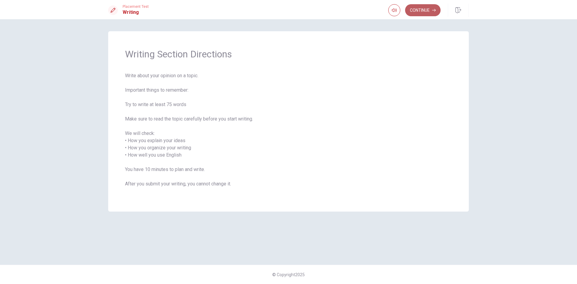
click at [422, 11] on button "Continue" at bounding box center [422, 10] width 35 height 12
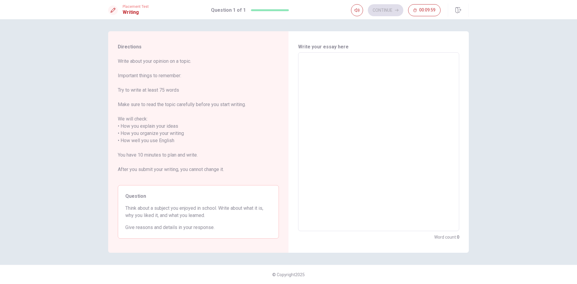
click at [327, 66] on textarea at bounding box center [378, 141] width 153 height 169
click at [317, 62] on textarea at bounding box center [378, 141] width 153 height 169
type textarea "F"
type textarea "x"
type textarea "Fo"
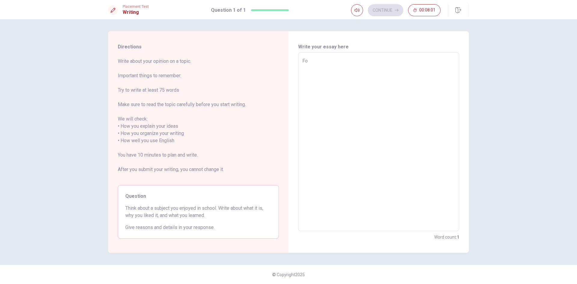
type textarea "x"
type textarea "For"
type textarea "x"
type textarea "For"
type textarea "x"
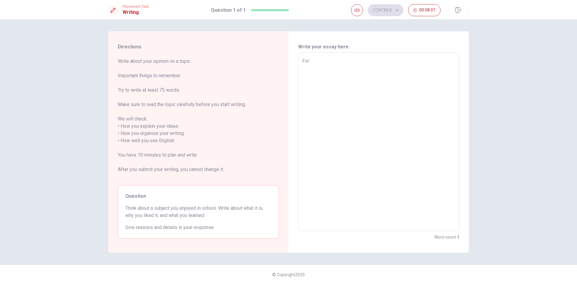
type textarea "For m"
type textarea "x"
type textarea "For me"
type textarea "x"
type textarea "For me"
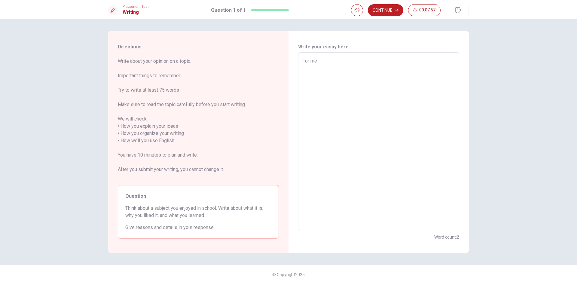
type textarea "x"
type textarea "For me t"
type textarea "x"
type textarea "For me th"
type textarea "x"
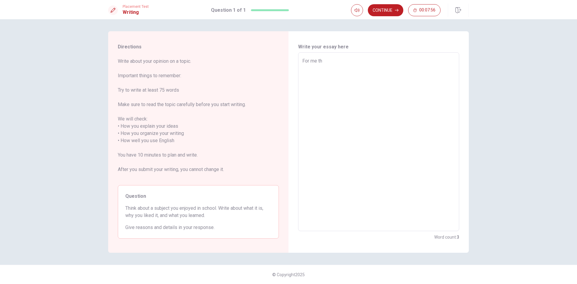
type textarea "For me the"
type textarea "x"
type textarea "For me the"
type textarea "x"
type textarea "For me the s"
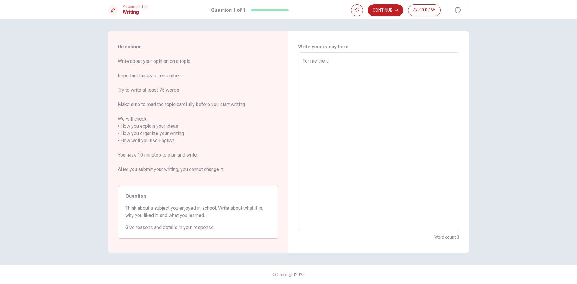
type textarea "x"
type textarea "For me the sp"
type textarea "x"
type textarea "For me the spo"
type textarea "x"
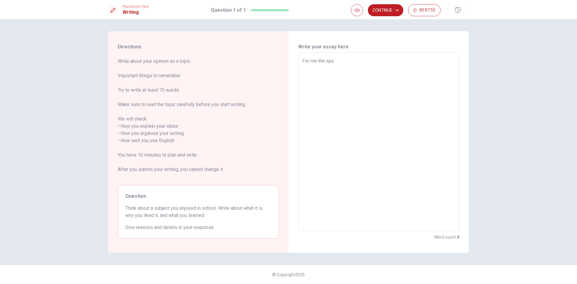
type textarea "For me the spor"
type textarea "x"
type textarea "For me the sport"
type textarea "x"
type textarea "For me the sport"
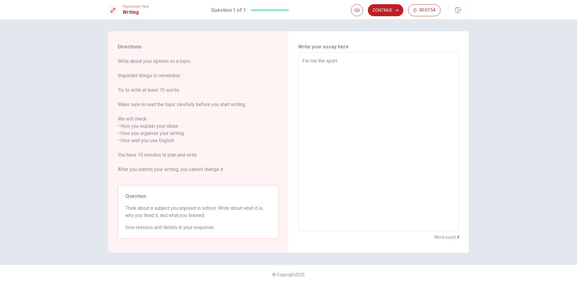
type textarea "x"
type textarea "For me the sport i"
type textarea "x"
type textarea "For me the sport is"
type textarea "x"
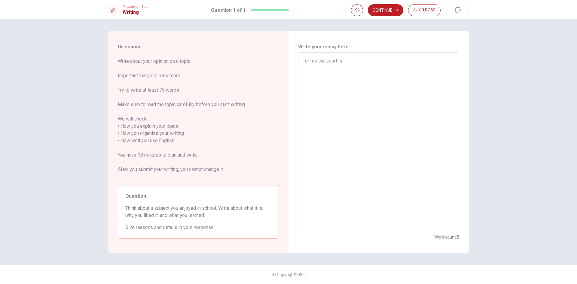
type textarea "For me the sport is"
type textarea "x"
type textarea "For me the sport is v"
type textarea "x"
type textarea "For me the sport is ve"
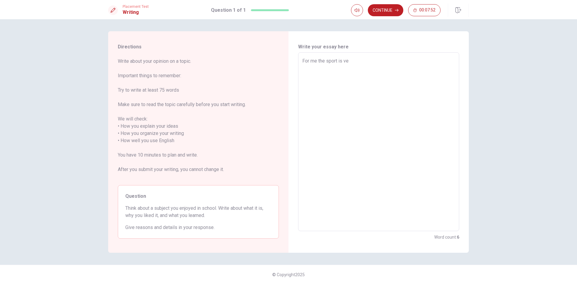
type textarea "x"
type textarea "For me the sport is ver"
type textarea "x"
type textarea "For me the sport is very"
type textarea "x"
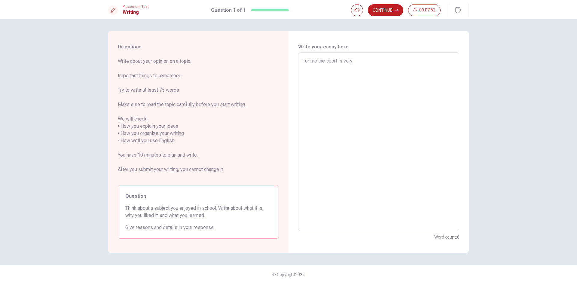
type textarea "For me the sport is very"
type textarea "x"
type textarea "For me the sport is very i"
type textarea "x"
type textarea "For me the sport is very im"
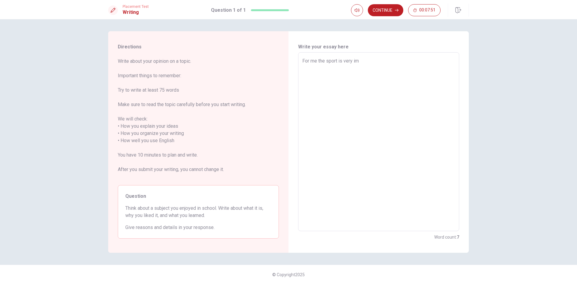
type textarea "x"
type textarea "For me the sport is very imp"
type textarea "x"
type textarea "For me the sport is very impo"
type textarea "x"
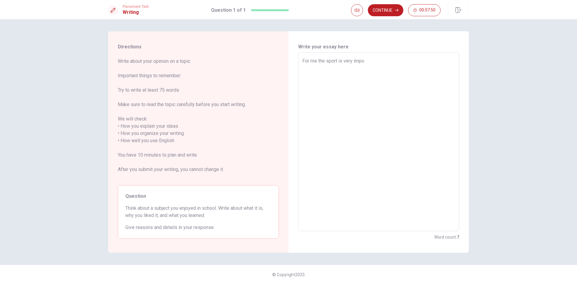
type textarea "For me the sport is very impor"
type textarea "x"
type textarea "For me the sport is very import"
type textarea "x"
type textarea "For me the sport is very importa"
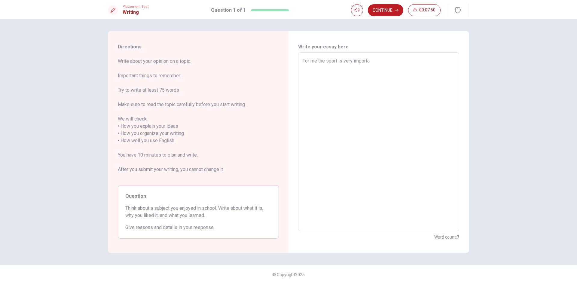
type textarea "x"
type textarea "For me the sport is very importan"
type textarea "x"
type textarea "For me the sport is very important"
type textarea "x"
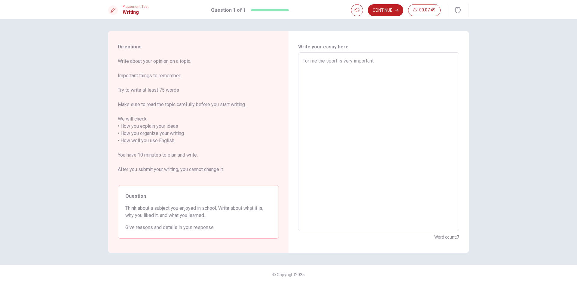
type textarea "For me the sport is very important"
type textarea "x"
type textarea "For me the sport is very important f"
type textarea "x"
type textarea "For me the sport is very important fo"
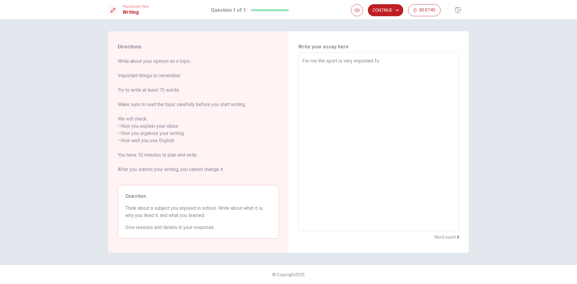
type textarea "x"
type textarea "For me the sport is very important for"
type textarea "x"
type textarea "For me the sport is very important for"
type textarea "x"
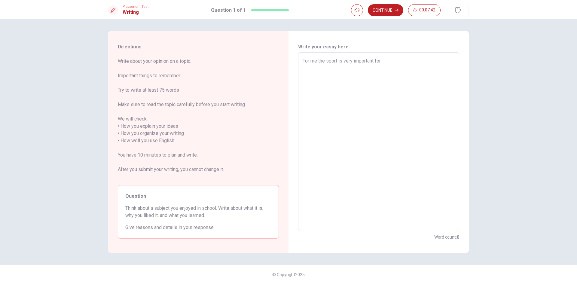
type textarea "For me the sport is very important for l"
type textarea "x"
type textarea "For me the sport is very important for li"
type textarea "x"
type textarea "For me the sport is very important for lif"
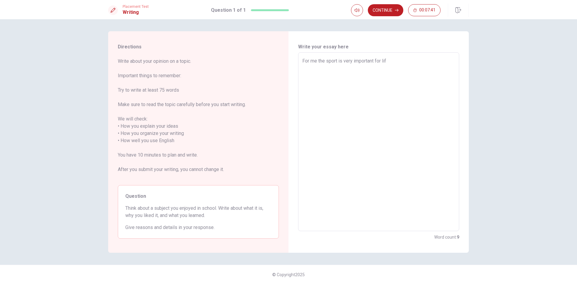
type textarea "x"
type textarea "For me the sport is very important for life"
type textarea "x"
type textarea "For me the sport is very important for life"
type textarea "x"
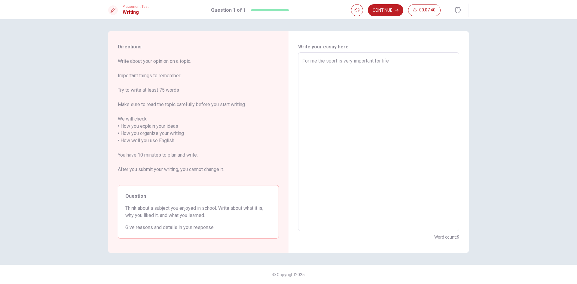
type textarea "For me the sport is very important for life b"
type textarea "x"
type textarea "For me the sport is very important for life be"
type textarea "x"
type textarea "For me the sport is very important for life bec"
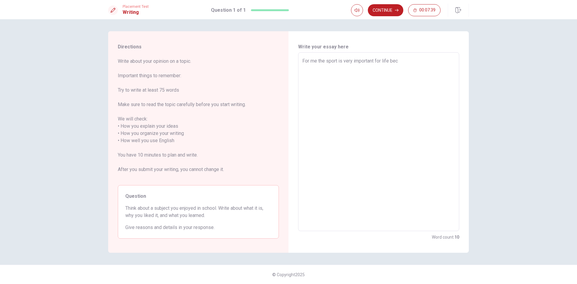
type textarea "x"
type textarea "For me the sport is very important for life beca"
type textarea "x"
type textarea "For me the sport is very important for life becau"
type textarea "x"
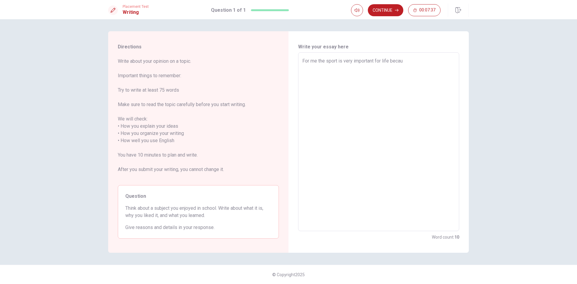
type textarea "For me the sport is very important for life becaus"
type textarea "x"
type textarea "For me the sport is very important for life because"
type textarea "x"
type textarea "For me the sport is very important for life because"
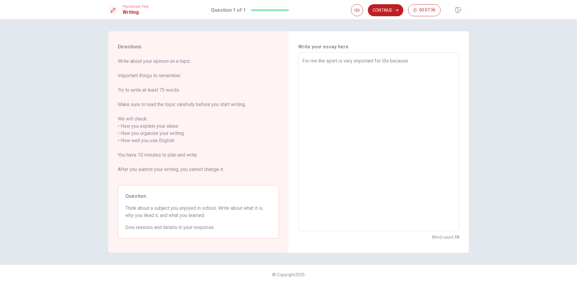
type textarea "x"
type textarea "For me the sport is very important for life because i"
type textarea "x"
type textarea "For me the sport is very important for life because it"
type textarea "x"
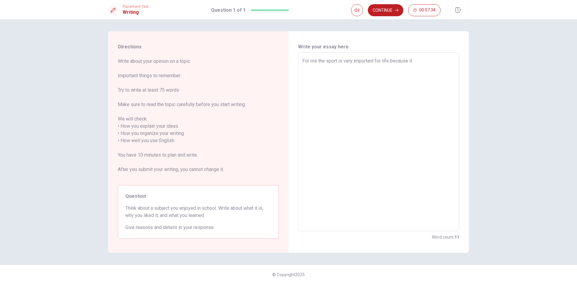
type textarea "For me the sport is very important for life because it"
type textarea "x"
type textarea "For me the sport is very important for life because it a"
type textarea "x"
type textarea "For me the sport is very important for life because it aa"
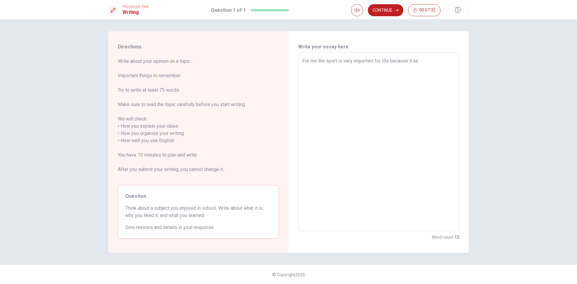
type textarea "x"
type textarea "For me the sport is very important for life because it a"
type textarea "x"
type textarea "For me the sport is very important for life because it al"
type textarea "x"
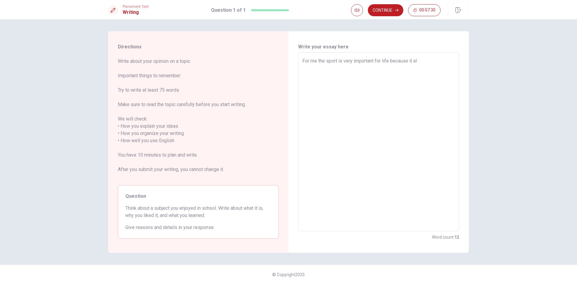
type textarea "For me the sport is very important for life because it all"
type textarea "x"
type textarea "For me the sport is very important for life because it allo"
type textarea "x"
type textarea "For me the sport is very important for life because it allow"
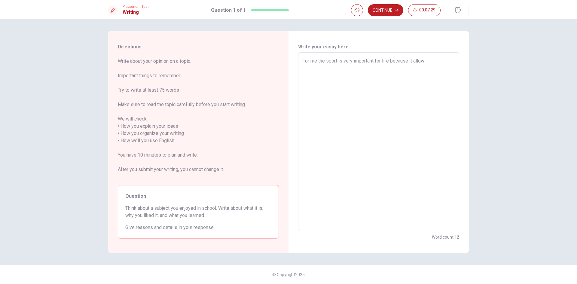
type textarea "x"
type textarea "For me the sport is very important for life because it allow"
type textarea "x"
type textarea "For me the sport is very important for life because it allow u"
type textarea "x"
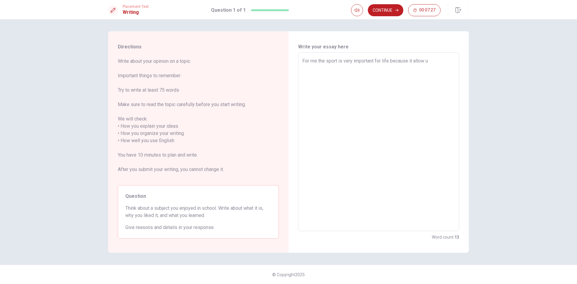
type textarea "For me the sport is very important for life because it allow us"
type textarea "x"
type textarea "For me the sport is very important for life because it allow us"
type textarea "x"
type textarea "For me the sport is very important for life because it allow us t"
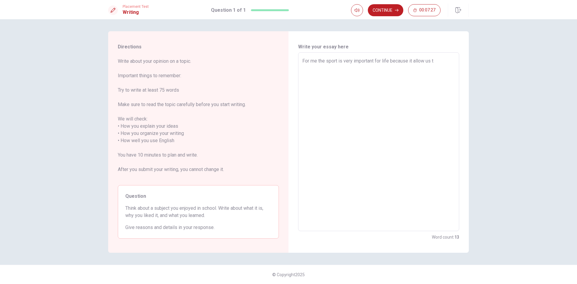
type textarea "x"
type textarea "For me the sport is very important for life because it allow us to"
type textarea "x"
type textarea "For me the sport is very important for life because it allow us to"
type textarea "x"
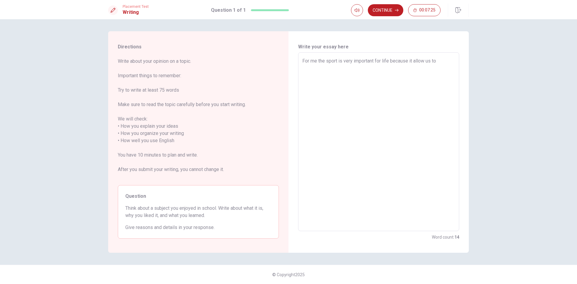
type textarea "For me the sport is very important for life because it allow us to e"
type textarea "x"
type textarea "For me the sport is very important for life because it allow us to ex"
type textarea "x"
type textarea "For me the sport is very important for life because it allow us to exe"
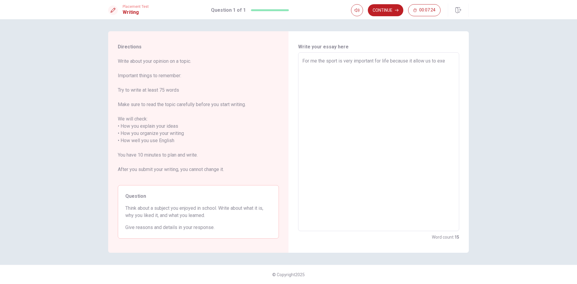
type textarea "x"
type textarea "For me the sport is very important for life because it allow us to exer"
type textarea "x"
type textarea "For me the sport is very important for life because it allow us to exerc"
type textarea "x"
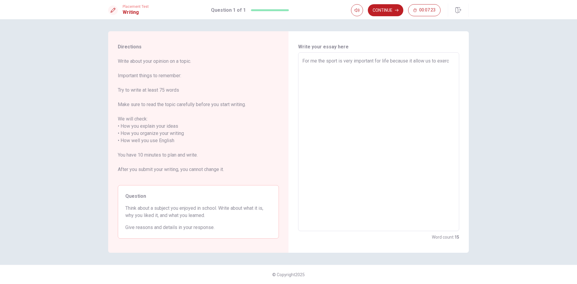
type textarea "For me the sport is very important for life because it allow us to exerci"
type textarea "x"
type textarea "For me the sport is very important for life because it allow us to exercis"
type textarea "x"
type textarea "For me the sport is very important for life because it allow us to exercise"
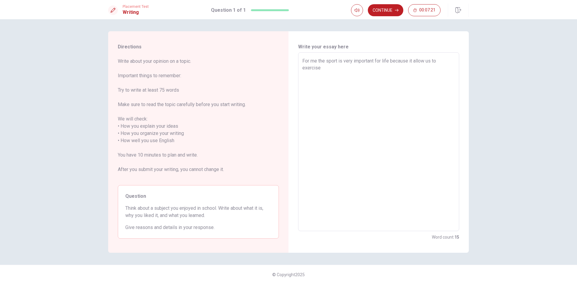
type textarea "x"
type textarea "For me the sport is very important for life because it allow us to exercise."
type textarea "x"
type textarea "For me the sport is very important for life because it allow us to exercise."
type textarea "x"
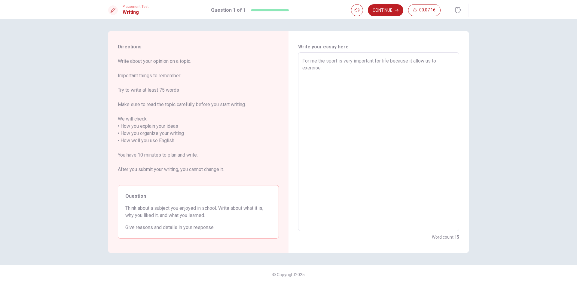
type textarea "For me the sport is very important for life because it allow us to exercise. S"
type textarea "x"
type textarea "For me the sport is very important for life because it allow us to exercise. Sp"
type textarea "x"
type textarea "For me the sport is very important for life because it allow us to exercise. Spo"
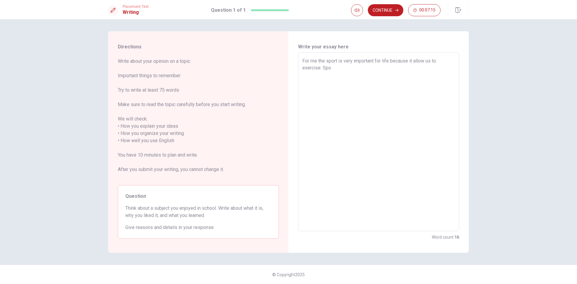
type textarea "x"
type textarea "For me the sport is very important for life because it allow us to exercise. Sp…"
type textarea "x"
type textarea "For me the sport is very important for life because it allow us to exercise. Sp…"
type textarea "x"
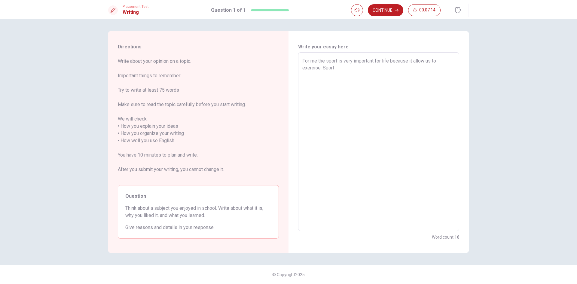
type textarea "For me the sport is very important for life because it allow us to exercise. Sp…"
type textarea "x"
type textarea "For me the sport is very important for life because it allow us to exercise. Sp…"
type textarea "x"
type textarea "For me the sport is very important for life because it allow us to exercise. Sp…"
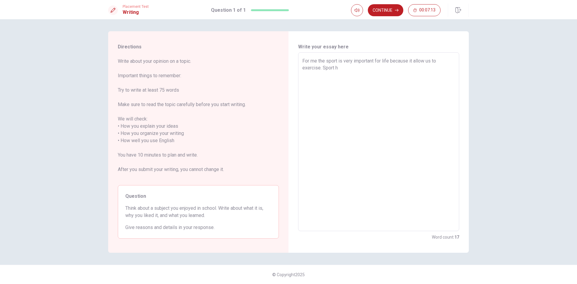
type textarea "x"
type textarea "For me the sport is very important for life because it allow us to exercise. Sp…"
type textarea "x"
type textarea "For me the sport is very important for life because it allow us to exercise. Sp…"
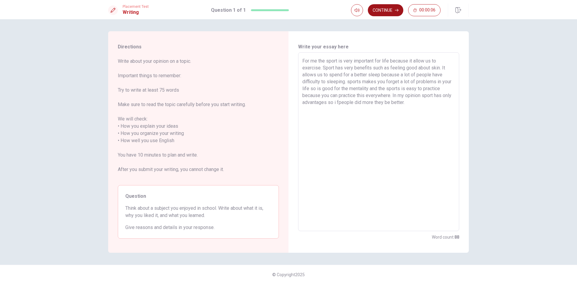
click at [394, 9] on button "Continue" at bounding box center [385, 10] width 35 height 12
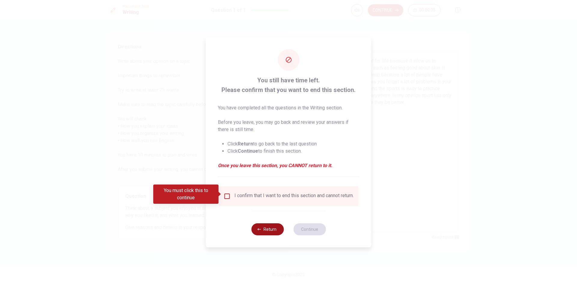
click at [267, 232] on button "Return" at bounding box center [267, 229] width 32 height 12
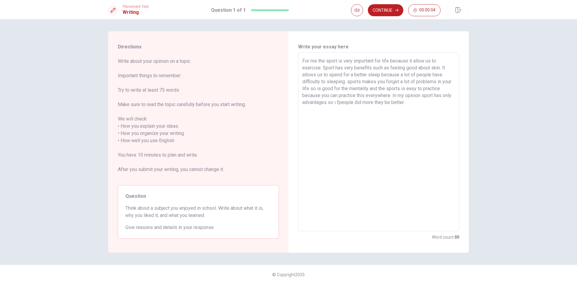
click at [420, 104] on textarea "For me the sport is very important for life because it allow us to exercise. Sp…" at bounding box center [378, 141] width 153 height 169
click at [343, 120] on textarea "For me the sport is very important for life because it allow us to exercise. Sp…" at bounding box center [378, 141] width 153 height 169
click at [367, 98] on textarea "For me the sport is very important for life because it allow us to exercise. Sp…" at bounding box center [378, 141] width 153 height 169
click at [421, 105] on textarea "For me the sport is very important for life because it allow us to exercise. Sp…" at bounding box center [378, 141] width 153 height 169
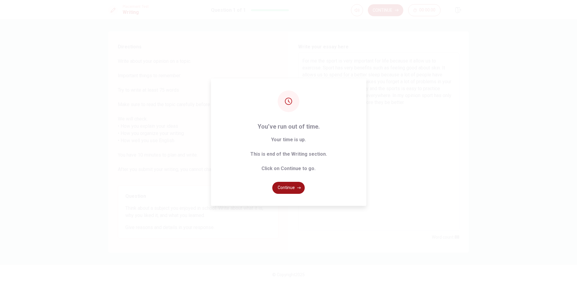
click at [284, 189] on button "Continue" at bounding box center [288, 188] width 32 height 12
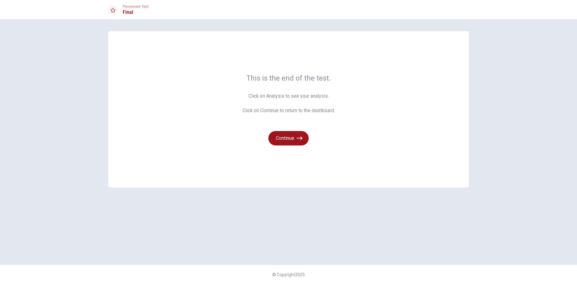
click at [287, 143] on button "Continue" at bounding box center [288, 138] width 40 height 14
